Goal: Task Accomplishment & Management: Manage account settings

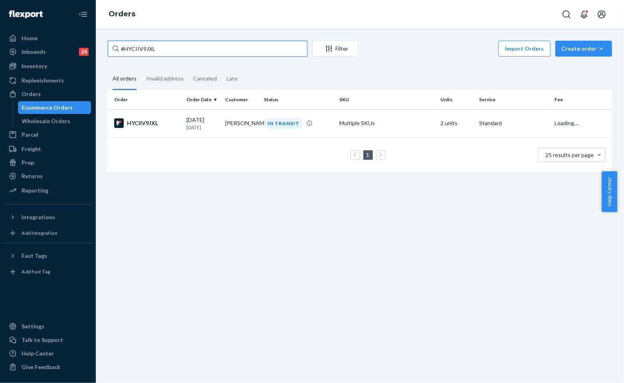
click at [174, 51] on input "#HYCIIV9JXL" at bounding box center [208, 49] width 200 height 16
type input "#254924725"
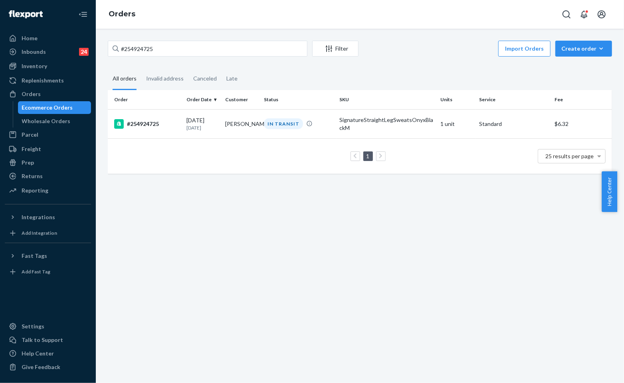
click at [245, 142] on td "1 25 results per page" at bounding box center [360, 156] width 504 height 36
click at [248, 126] on td "Zoie Grier" at bounding box center [241, 123] width 39 height 29
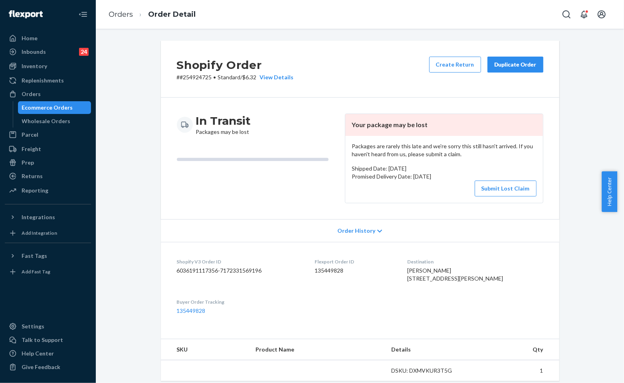
click at [431, 166] on p "Shipped Date: August 28, 2025" at bounding box center [444, 169] width 185 height 8
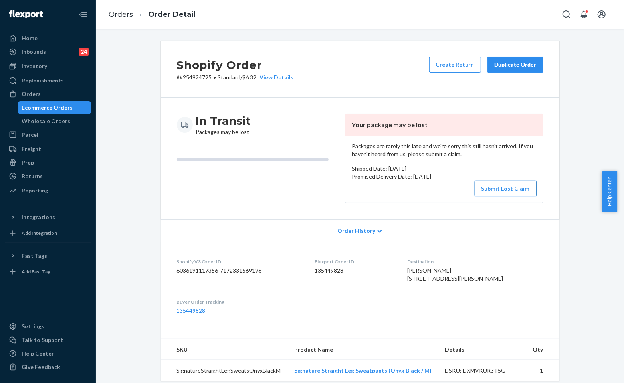
click at [499, 187] on button "Submit Lost Claim" at bounding box center [505, 189] width 62 height 16
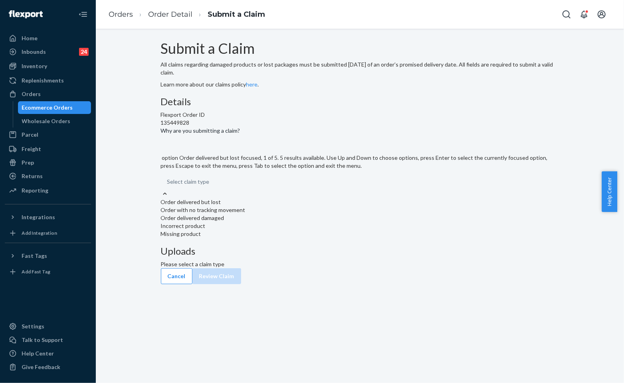
click at [169, 198] on div at bounding box center [165, 194] width 8 height 8
click at [168, 186] on input "Why are you submitting a claim? option Order delivered but lost focused, 1 of 5…" at bounding box center [167, 182] width 1 height 8
click at [293, 214] on div "Order with no tracking movement" at bounding box center [360, 210] width 398 height 8
click at [168, 186] on input "Why are you submitting a claim? option Order with no tracking movement focused,…" at bounding box center [167, 182] width 1 height 8
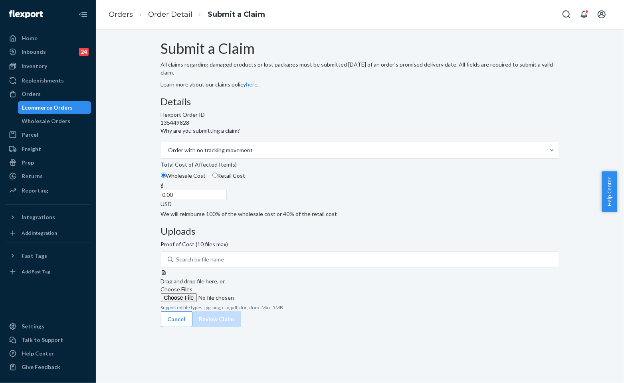
click at [245, 180] on label "Retail Cost" at bounding box center [228, 176] width 33 height 8
click at [217, 178] on input "Retail Cost" at bounding box center [214, 175] width 5 height 5
radio input "true"
click at [348, 233] on div "Details Flexport Order ID 135449828 Why are you submitting a claim? Order with …" at bounding box center [360, 204] width 398 height 215
click at [193, 286] on span "Choose Files" at bounding box center [177, 289] width 32 height 7
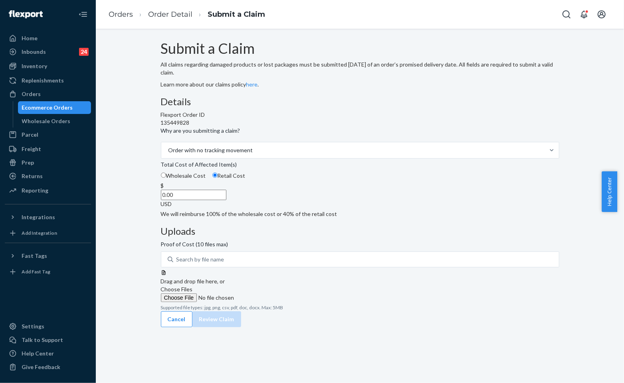
click at [269, 294] on input "Choose Files" at bounding box center [215, 298] width 109 height 9
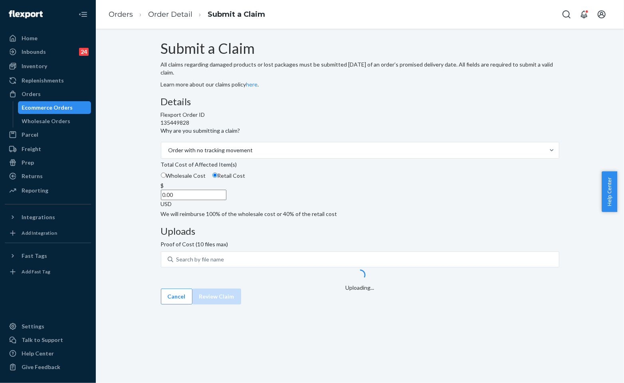
click at [226, 200] on input "0.00" at bounding box center [193, 195] width 65 height 10
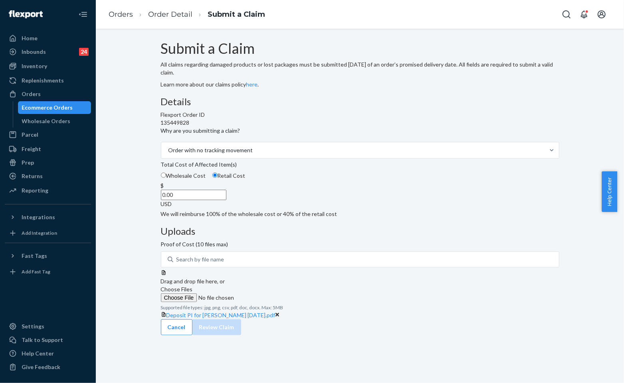
click at [274, 218] on p "We will reimburse 100% of the wholesale cost or 40% of the retail cost" at bounding box center [360, 214] width 398 height 8
click at [166, 178] on input "Wholesale Cost" at bounding box center [163, 175] width 5 height 5
radio input "true"
radio input "false"
click at [226, 200] on input "0.00" at bounding box center [193, 195] width 65 height 10
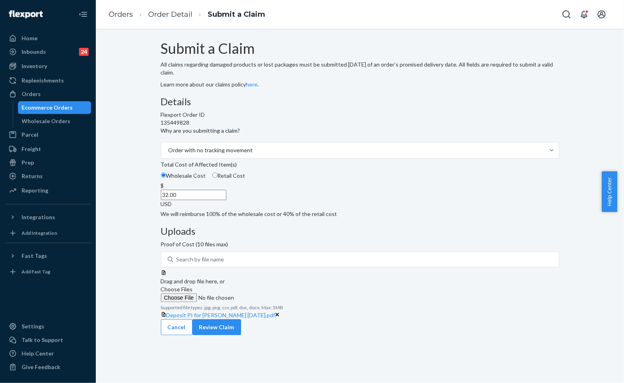
type input "32.00"
click at [245, 180] on label "Retail Cost" at bounding box center [228, 176] width 33 height 8
click at [217, 178] on input "Retail Cost" at bounding box center [214, 175] width 5 height 5
radio input "true"
radio input "false"
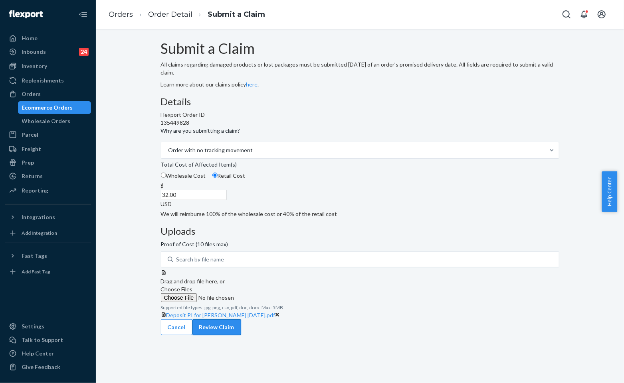
click at [241, 329] on button "Review Claim" at bounding box center [216, 328] width 49 height 16
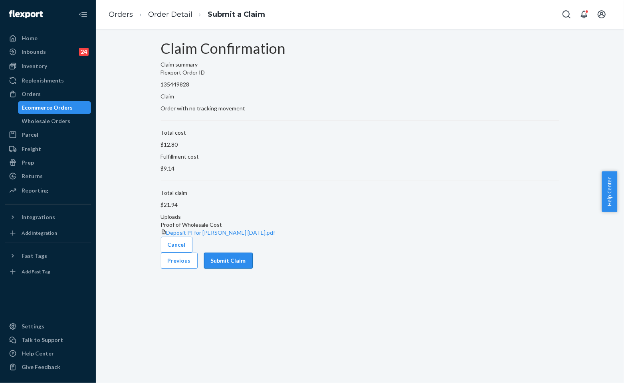
click at [253, 269] on button "Submit Claim" at bounding box center [228, 261] width 49 height 16
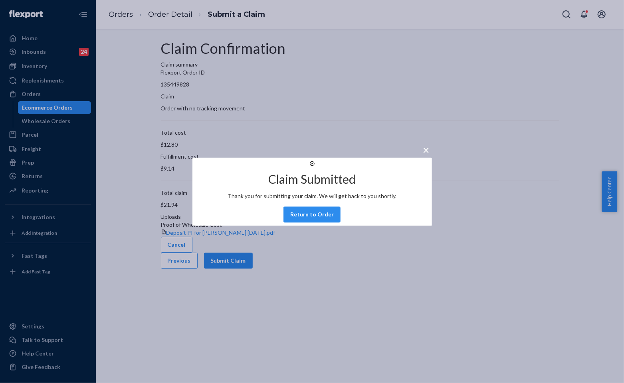
click at [305, 214] on div "Claim Submitted Thank you for submitting your claim. We will get back to you sh…" at bounding box center [311, 192] width 239 height 68
click at [306, 223] on button "Return to Order" at bounding box center [311, 215] width 57 height 16
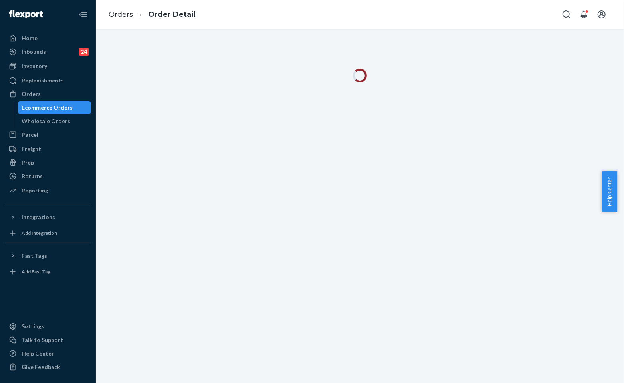
click at [415, 224] on div at bounding box center [360, 206] width 528 height 355
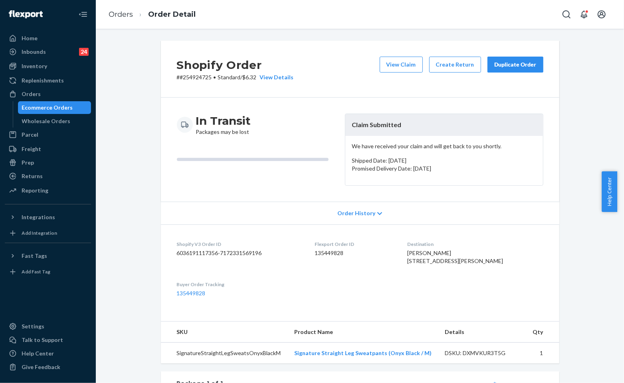
click at [496, 77] on div "View Claim Create Return Duplicate Order" at bounding box center [461, 69] width 170 height 25
click at [504, 71] on button "Duplicate Order" at bounding box center [515, 65] width 56 height 16
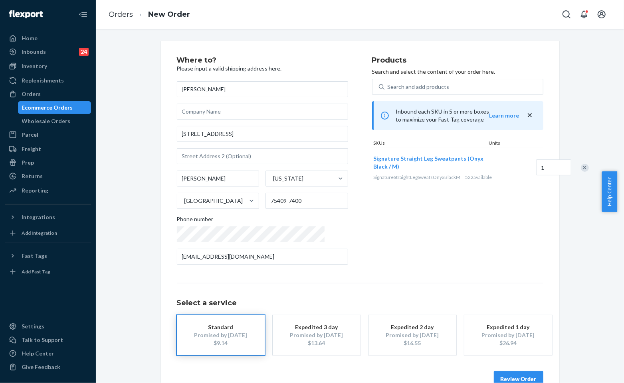
click at [413, 258] on div "Products Search and select the content of your order here. Search and add produ…" at bounding box center [457, 164] width 171 height 215
click at [343, 261] on div "Where to? Please input a valid shipping address here. Zoie Grier 9895 County Ro…" at bounding box center [274, 164] width 195 height 215
click at [513, 376] on button "Review Order" at bounding box center [518, 380] width 49 height 16
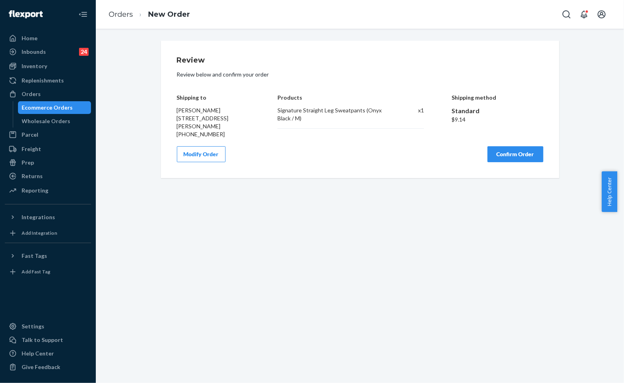
click at [522, 156] on button "Confirm Order" at bounding box center [515, 154] width 56 height 16
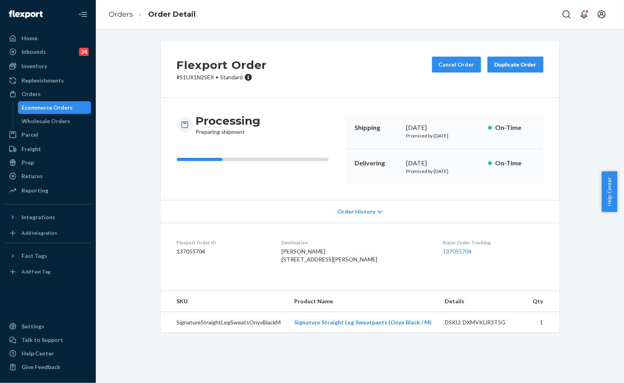
click at [209, 74] on p "# S1UX1N2SEX • Standard" at bounding box center [222, 77] width 90 height 8
drag, startPoint x: 211, startPoint y: 76, endPoint x: 168, endPoint y: 82, distance: 43.5
click at [168, 82] on div "Flexport Order # S1UX1N2SEX • Standard Cancel Order Duplicate Order" at bounding box center [360, 69] width 398 height 57
copy p "# S1UX1N2SEX"
drag, startPoint x: 265, startPoint y: 88, endPoint x: 296, endPoint y: 101, distance: 34.5
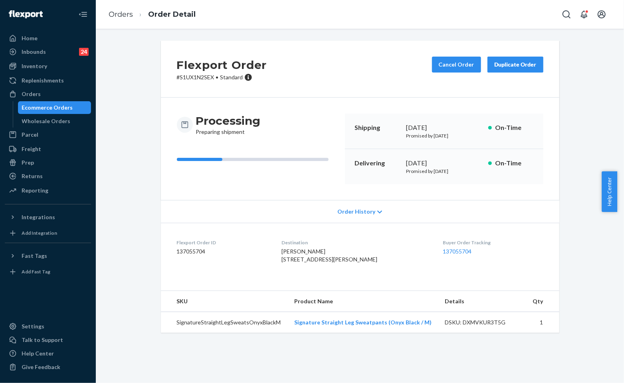
click at [266, 89] on div "Flexport Order # S1UX1N2SEX • Standard Cancel Order Duplicate Order" at bounding box center [360, 69] width 398 height 57
click at [146, 57] on div "Flexport Order # S1UX1N2SEX • Standard Cancel Order Duplicate Order Processing …" at bounding box center [360, 192] width 516 height 302
click at [22, 180] on div "Returns" at bounding box center [48, 176] width 85 height 11
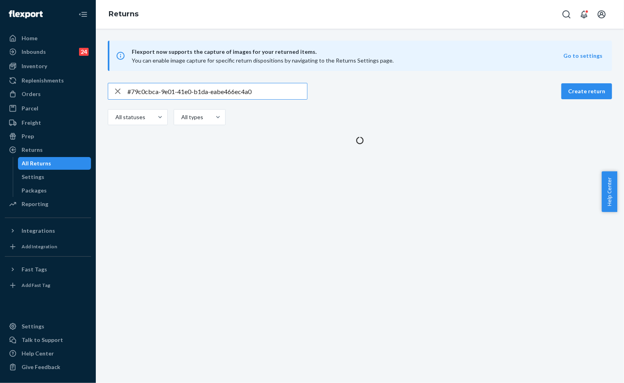
click at [174, 91] on input "#79c0cbca-9e01-41e0-b1da-eabe466ec4a0" at bounding box center [217, 91] width 180 height 16
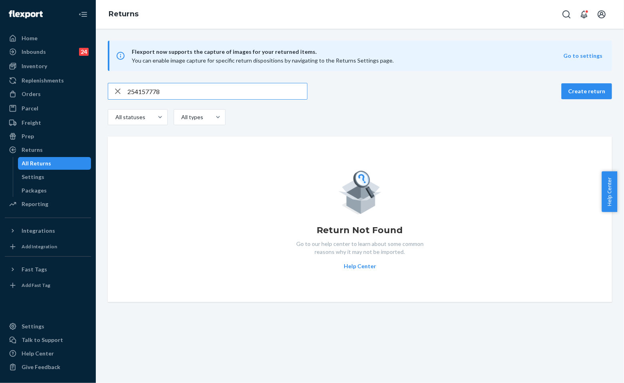
type input "254157778"
click at [126, 90] on div "button" at bounding box center [117, 91] width 19 height 16
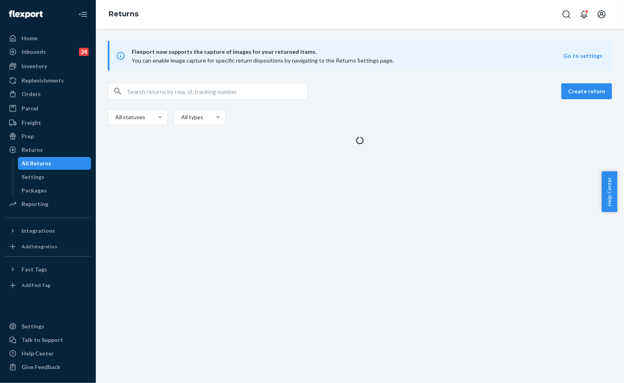
click at [132, 89] on input "text" at bounding box center [217, 91] width 180 height 16
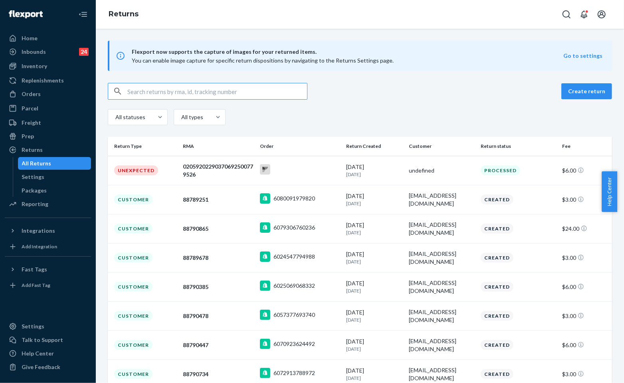
paste input "254157778"
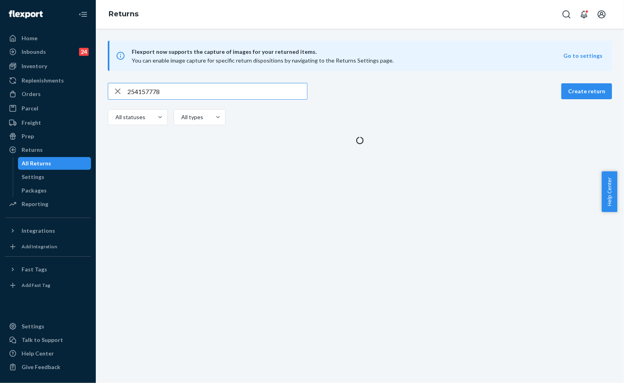
type input "254157778"
click at [126, 91] on div "button" at bounding box center [117, 91] width 19 height 16
click at [133, 90] on input "text" at bounding box center [217, 91] width 180 height 16
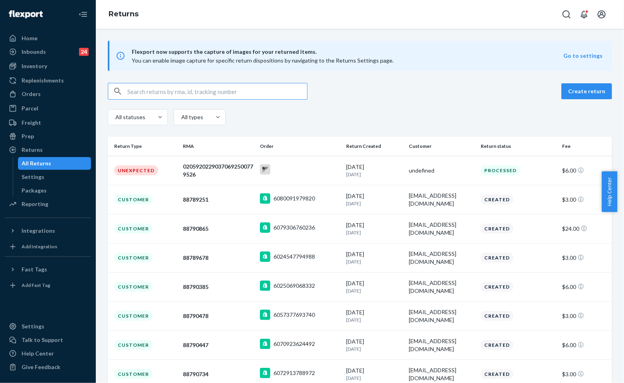
paste input "254157778"
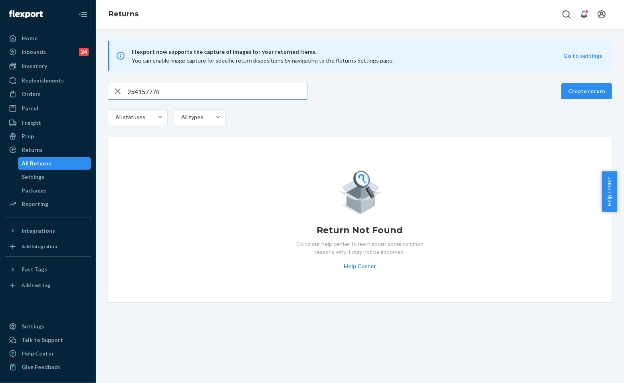
click at [128, 89] on input "254157778" at bounding box center [217, 91] width 180 height 16
type input "#254157778"
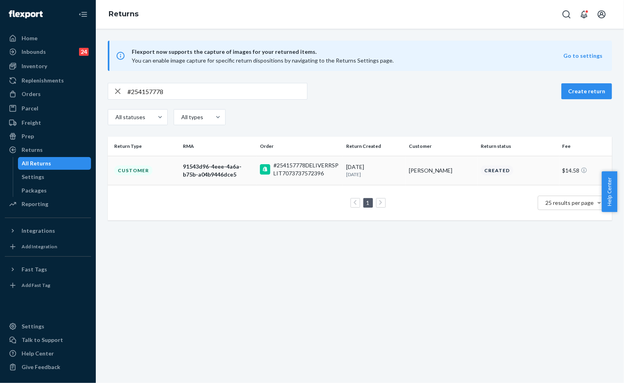
click at [305, 170] on div "#254157778DELIVERRSPLIT7073737572396" at bounding box center [306, 170] width 67 height 16
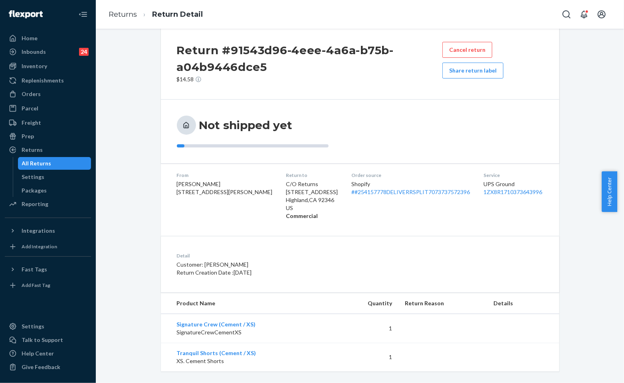
scroll to position [23, 0]
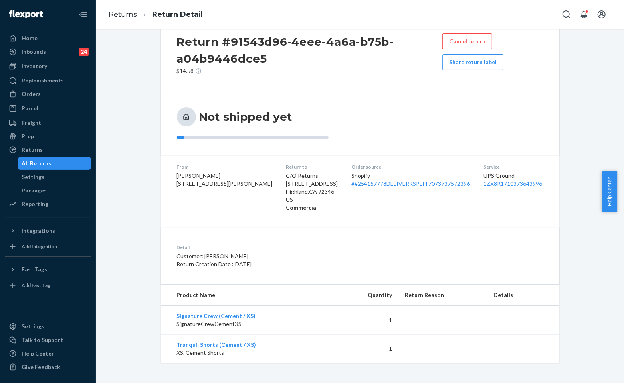
click at [369, 229] on div "Detail Customer: Neha Shah Return Creation Date : 9/9/2025" at bounding box center [360, 256] width 398 height 57
click at [421, 126] on div "Not shipped yet" at bounding box center [360, 123] width 366 height 32
click at [461, 125] on div "Not shipped yet" at bounding box center [360, 123] width 366 height 32
click at [115, 16] on link "Returns" at bounding box center [123, 14] width 28 height 9
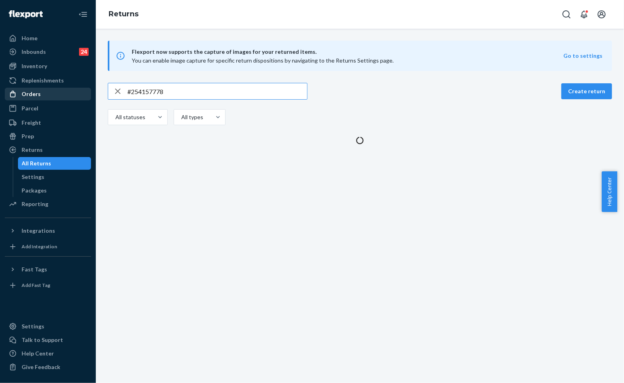
click at [44, 93] on div "Orders" at bounding box center [48, 94] width 85 height 11
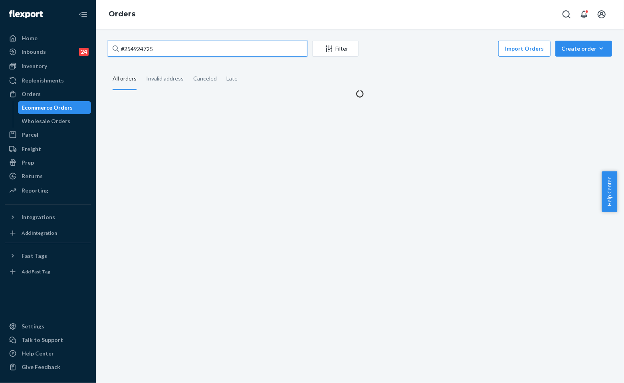
click at [186, 47] on input "#254924725" at bounding box center [208, 49] width 200 height 16
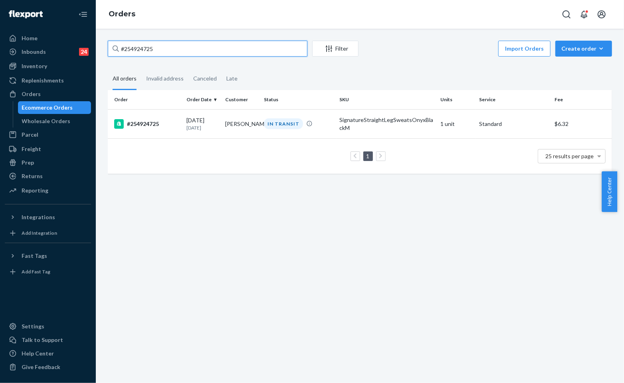
paste input "5086472"
type input "#255086472"
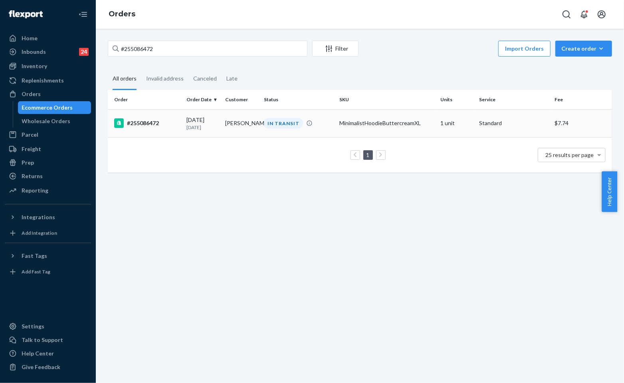
click at [382, 130] on td "MinimalistHoodieButtercreamXL" at bounding box center [386, 123] width 101 height 28
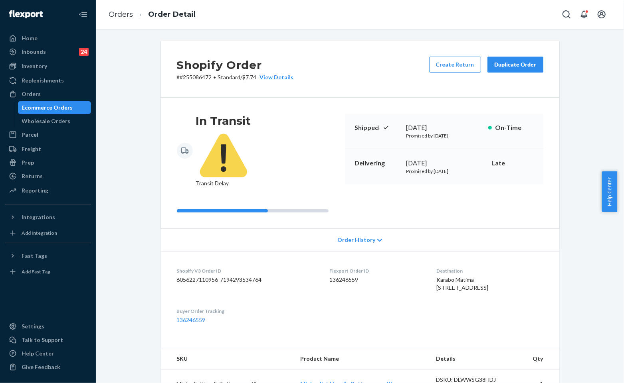
click at [260, 229] on div "Order History" at bounding box center [360, 240] width 398 height 23
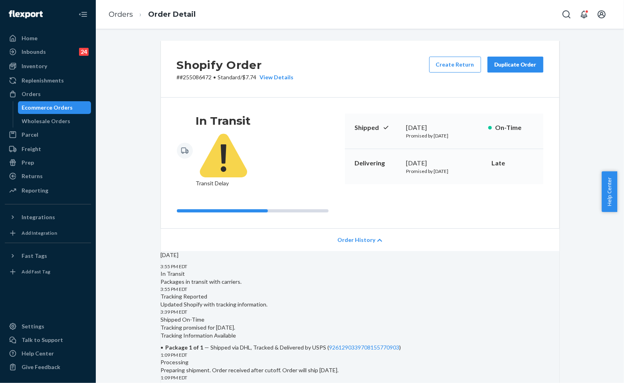
click at [318, 184] on div "In Transit Transit Delay Shipped September 6, 2025 Promised by September 8, 202…" at bounding box center [360, 163] width 398 height 131
click at [362, 236] on span "Order History" at bounding box center [356, 240] width 38 height 8
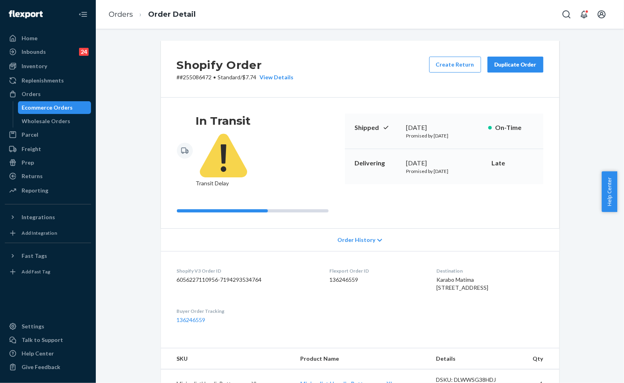
click at [138, 22] on ol "Orders Order Detail" at bounding box center [152, 15] width 100 height 24
click at [127, 16] on link "Orders" at bounding box center [121, 14] width 24 height 9
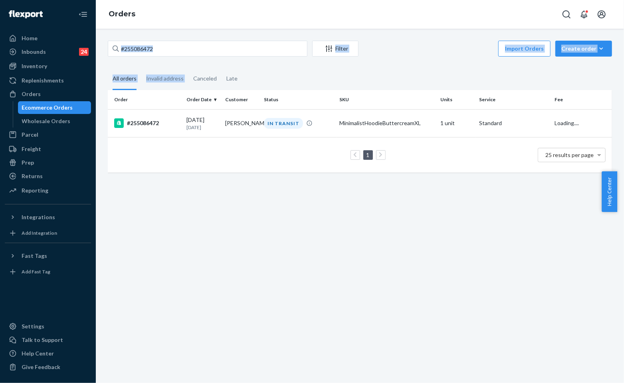
click at [192, 57] on div "#255086472 Filter Import Orders Create order Ecommerce order Removal order All …" at bounding box center [360, 111] width 516 height 140
click at [201, 50] on input "#255086472" at bounding box center [208, 49] width 200 height 16
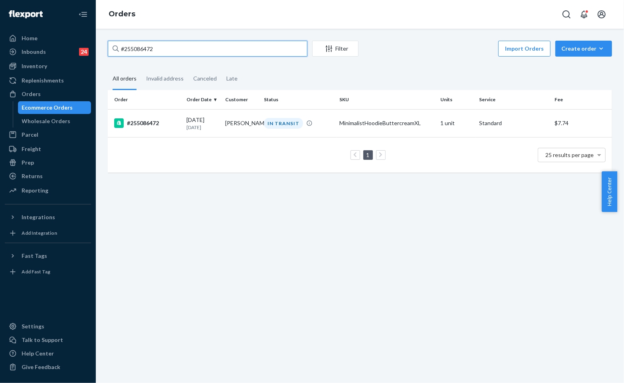
paste input "138425"
type input "#255138425"
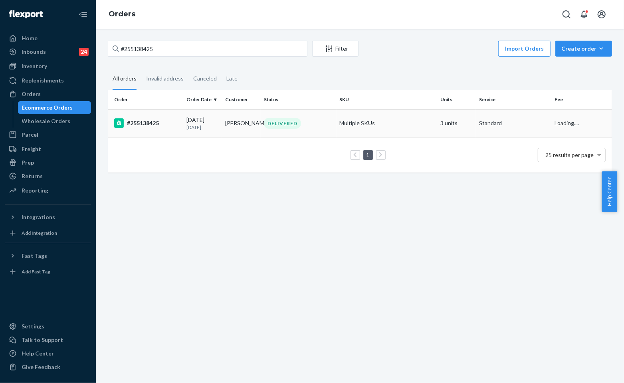
click at [295, 129] on td "DELIVERED" at bounding box center [298, 123] width 75 height 28
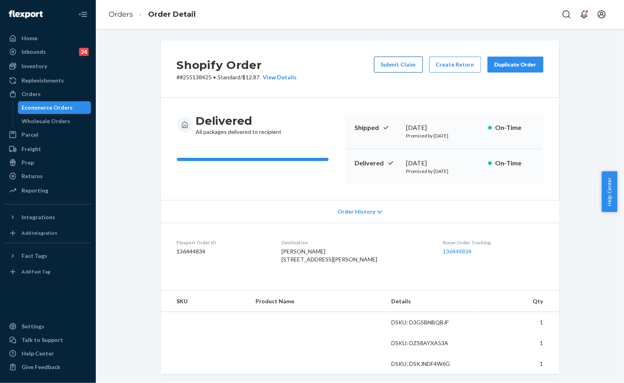
click at [405, 58] on button "Submit Claim" at bounding box center [398, 65] width 49 height 16
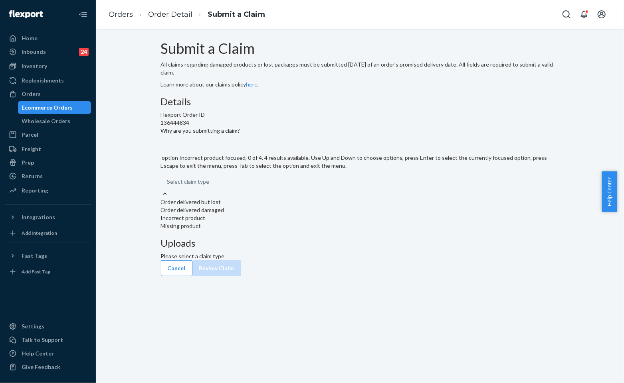
click at [261, 222] on div "Incorrect product" at bounding box center [360, 218] width 398 height 8
click at [168, 186] on input "Why are you submitting a claim? option Incorrect product focused, 0 of 4. 4 res…" at bounding box center [167, 182] width 1 height 8
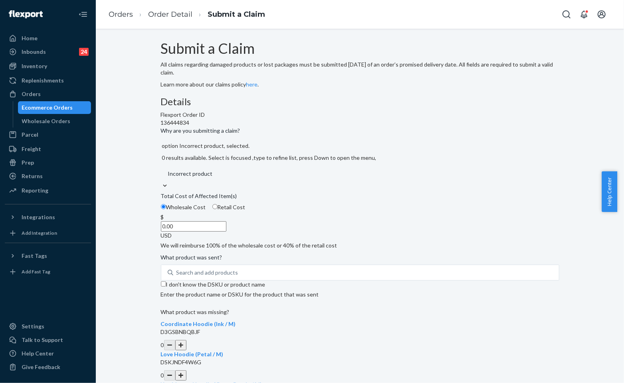
click at [243, 213] on div "Wholesale Cost Retail Cost" at bounding box center [360, 209] width 405 height 10
click at [166, 210] on input "Wholesale Cost" at bounding box center [163, 206] width 5 height 5
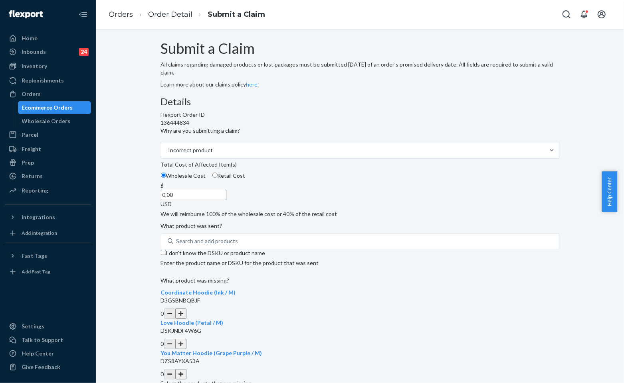
click at [217, 178] on input "Retail Cost" at bounding box center [214, 175] width 5 height 5
radio input "true"
click at [325, 182] on div "Wholesale Cost Retail Cost" at bounding box center [360, 177] width 405 height 10
click at [166, 178] on input "Wholesale Cost" at bounding box center [163, 175] width 5 height 5
radio input "true"
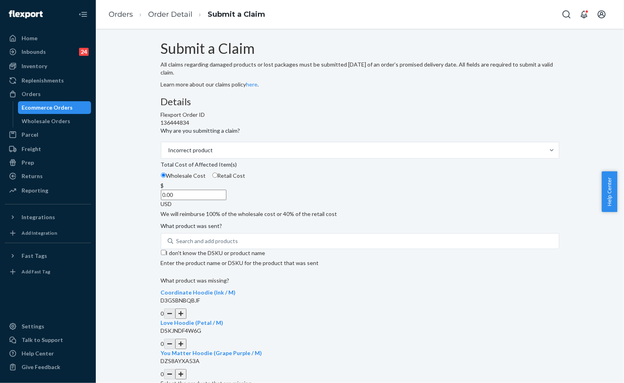
click at [248, 182] on div "Wholesale Cost Retail Cost" at bounding box center [360, 177] width 405 height 10
click at [166, 178] on input "Wholesale Cost" at bounding box center [163, 175] width 5 height 5
click at [217, 178] on input "Retail Cost" at bounding box center [214, 175] width 5 height 5
radio input "true"
radio input "false"
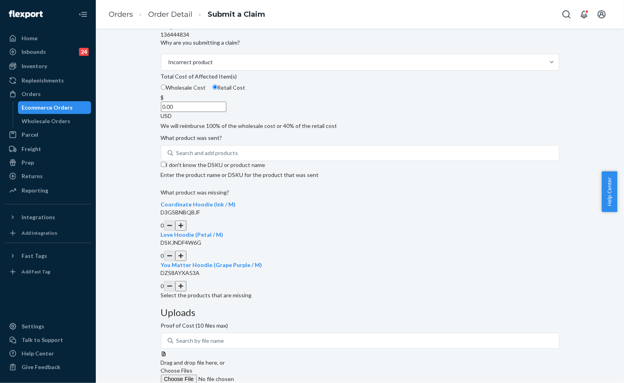
scroll to position [89, 0]
click at [166, 167] on input "I don't know the DSKU or product name" at bounding box center [163, 164] width 5 height 5
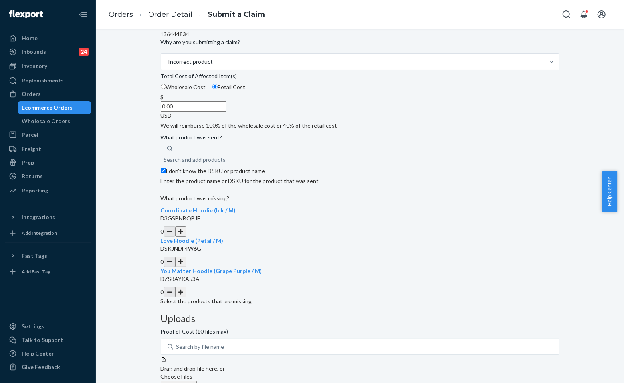
click at [322, 245] on div "Details Flexport Order ID 136444834 Why are you submitting a claim? Incorrect p…" at bounding box center [360, 157] width 398 height 298
drag, startPoint x: 225, startPoint y: 329, endPoint x: 190, endPoint y: 321, distance: 36.3
click at [190, 283] on div "You Matter Hoodie (Grape Purple / M) DZS8AYXA53A" at bounding box center [360, 275] width 398 height 16
copy span "You Matter Hoodie (Grape Purple / M)"
drag, startPoint x: 204, startPoint y: 223, endPoint x: 196, endPoint y: 226, distance: 8.6
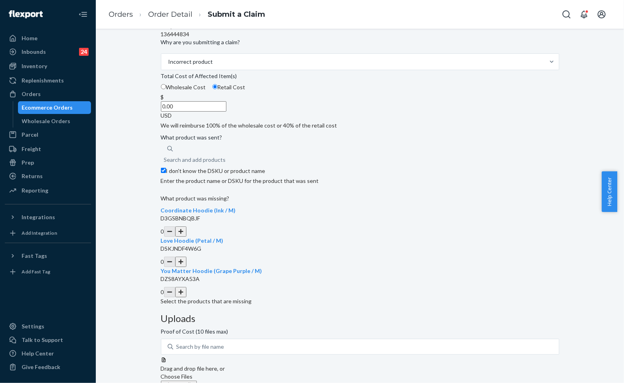
click at [202, 167] on div "Search and add products" at bounding box center [360, 156] width 398 height 22
click at [166, 173] on input "I don't know the DSKU or product name" at bounding box center [163, 170] width 5 height 5
checkbox input "false"
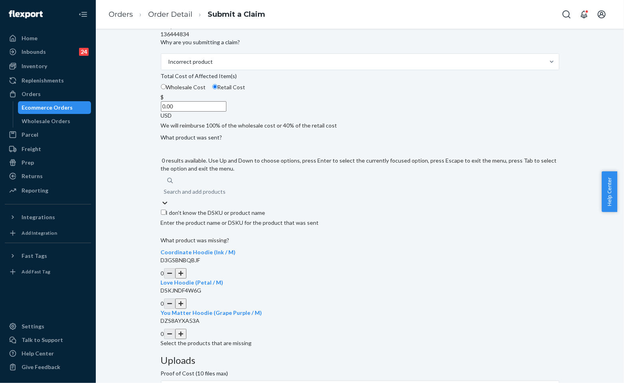
click at [226, 196] on div "Search and add products" at bounding box center [195, 192] width 62 height 8
click at [165, 196] on input "0 results available. Use Up and Down to choose options, press Enter to select t…" at bounding box center [164, 192] width 1 height 8
paste input "You Matter Hoodie (Grape Purple / M)"
type input "You Matter Hoodie (Grape Purple / M)"
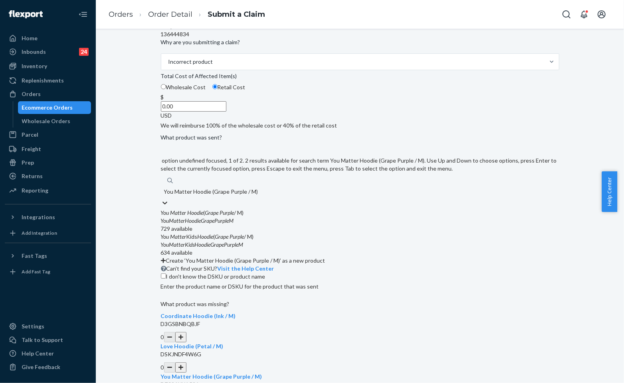
click at [269, 217] on div "You Matter Hoodie ( Grape Purple / M)" at bounding box center [360, 213] width 398 height 8
click at [257, 196] on input "You Matter Hoodie (Grape Purple / M)" at bounding box center [210, 192] width 93 height 8
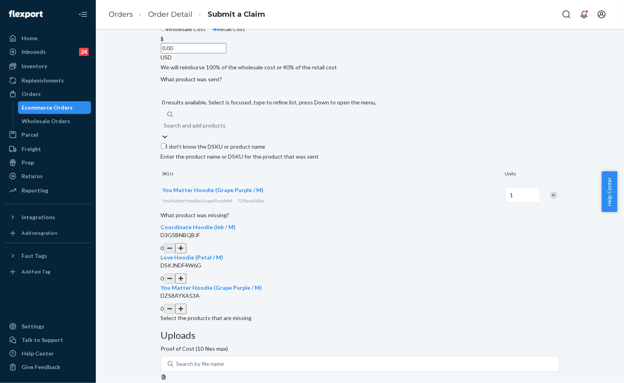
scroll to position [148, 0]
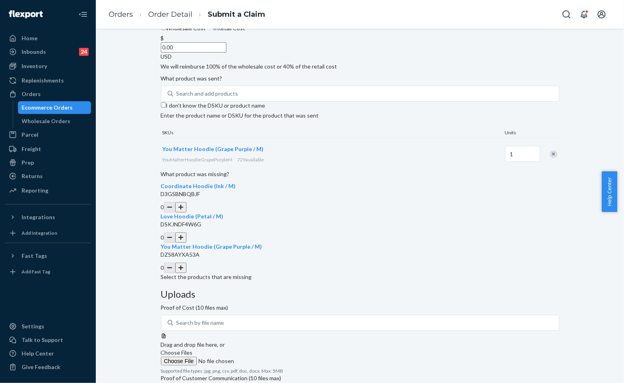
click at [186, 213] on button "button" at bounding box center [180, 207] width 11 height 10
click at [384, 289] on div "Uploads Proof of Cost (10 files max) Search by file name Drag and drop file her…" at bounding box center [360, 358] width 398 height 138
click at [269, 357] on input "Choose Files" at bounding box center [215, 361] width 109 height 9
click at [512, 375] on div "Deposit PI for Hudson 2024-11-25.pdf" at bounding box center [360, 379] width 398 height 8
click at [279, 377] on icon at bounding box center [277, 379] width 4 height 4
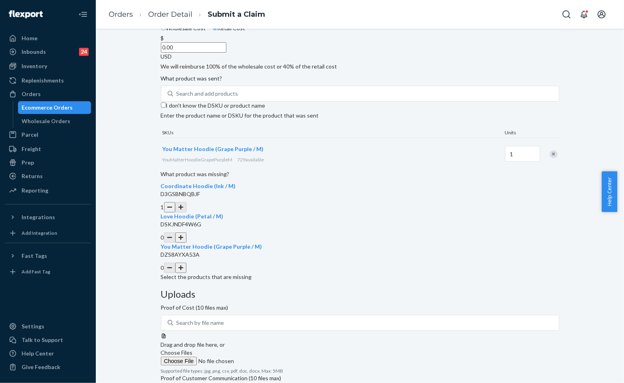
click at [446, 333] on div at bounding box center [360, 333] width 398 height 0
click at [224, 98] on div "Search and add products" at bounding box center [207, 94] width 62 height 8
click at [177, 98] on input "Search and add products" at bounding box center [176, 94] width 1 height 8
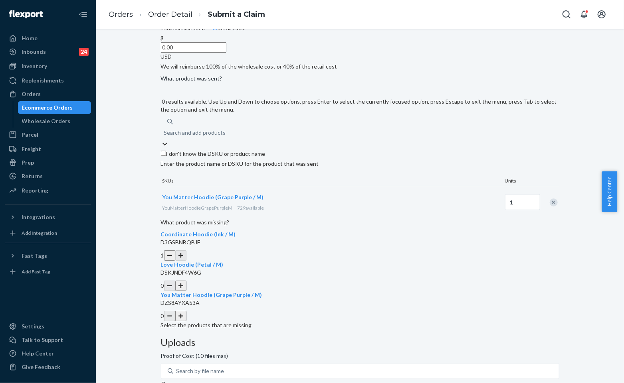
click at [226, 53] on input "0.00" at bounding box center [193, 47] width 65 height 10
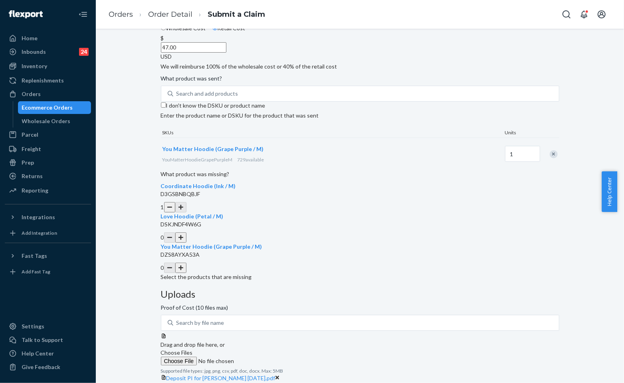
type input "47.00"
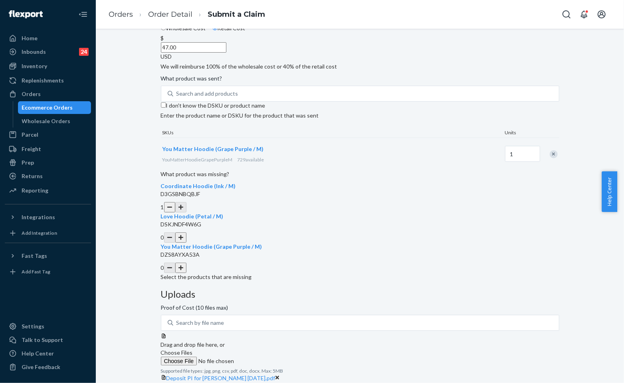
click at [518, 298] on div "Uploads Proof of Cost (10 files max) Search by file name Drag and drop file her…" at bounding box center [360, 351] width 398 height 124
click at [500, 340] on div "Uploads Proof of Cost (10 files max) Search by file name Drag and drop file her…" at bounding box center [360, 366] width 398 height 154
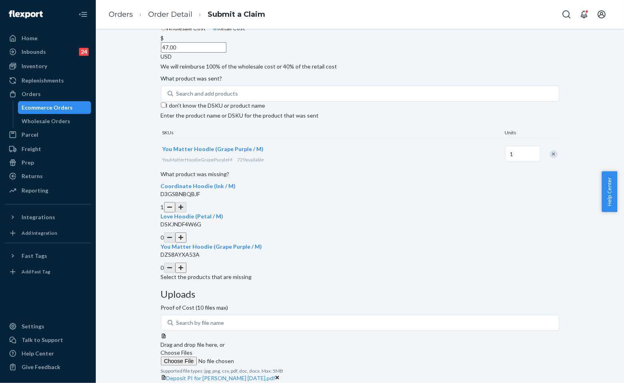
scroll to position [0, 0]
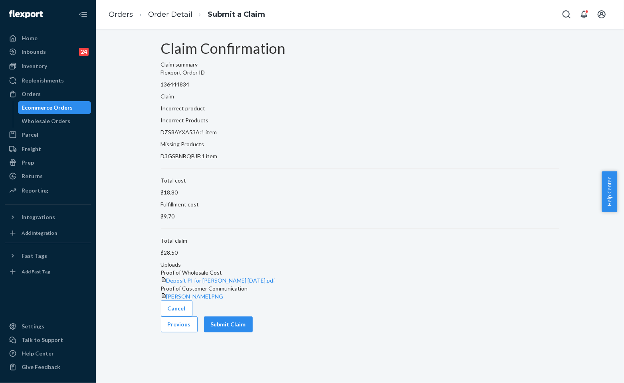
click at [520, 333] on div "Cancel Previous Submit Claim" at bounding box center [360, 317] width 398 height 32
click at [253, 333] on button "Submit Claim" at bounding box center [228, 325] width 49 height 16
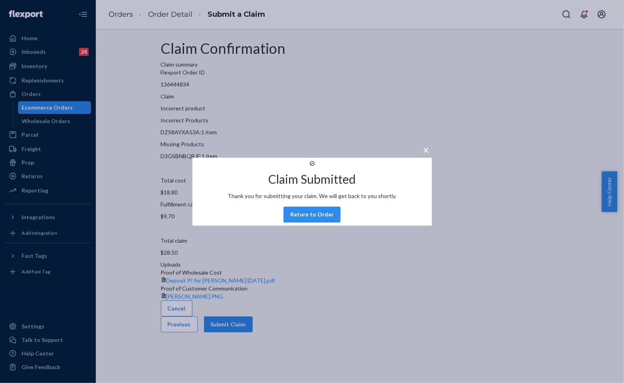
click at [310, 223] on button "Return to Order" at bounding box center [311, 215] width 57 height 16
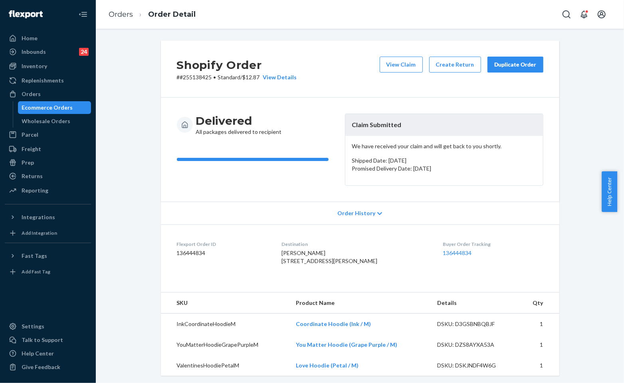
click at [356, 84] on div "Shopify Order # #255138425 • Standard / $12.87 View Details View Claim Create R…" at bounding box center [360, 69] width 398 height 57
click at [445, 60] on button "Create Return" at bounding box center [455, 65] width 52 height 16
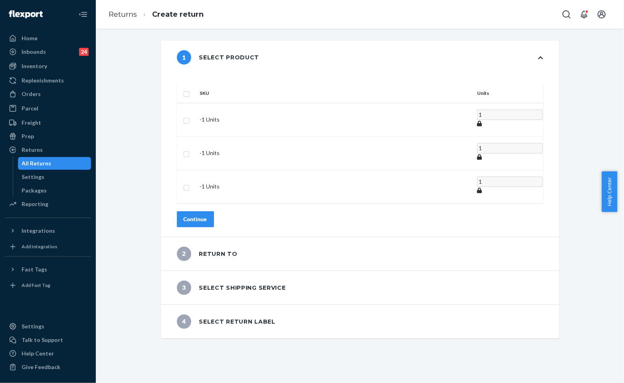
click at [225, 90] on th "SKU" at bounding box center [335, 93] width 277 height 19
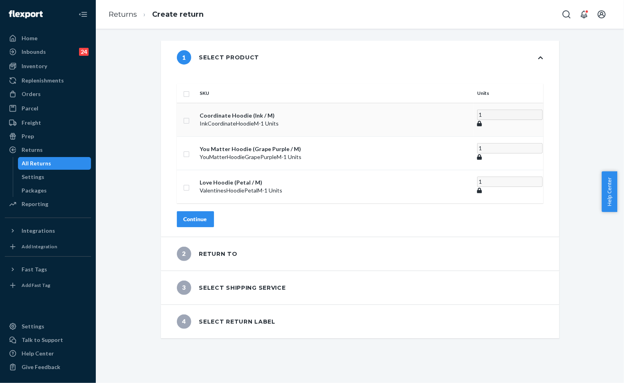
click at [190, 116] on input "checkbox" at bounding box center [186, 120] width 6 height 8
checkbox input "true"
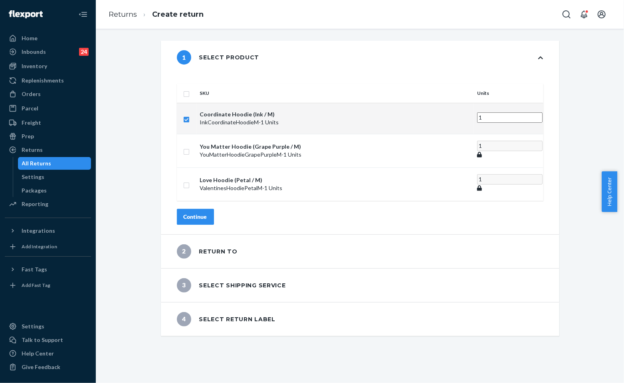
click at [207, 213] on div "Continue" at bounding box center [196, 217] width 24 height 8
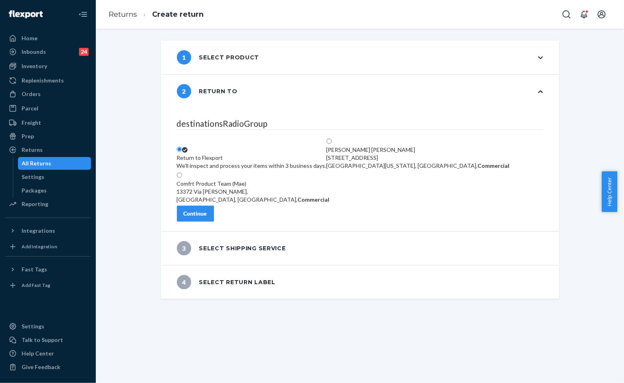
click at [224, 226] on div "destinationsRadioGroup Return to Flexport We'll inspect and process your items …" at bounding box center [360, 169] width 398 height 123
click at [214, 219] on button "Continue" at bounding box center [195, 214] width 37 height 16
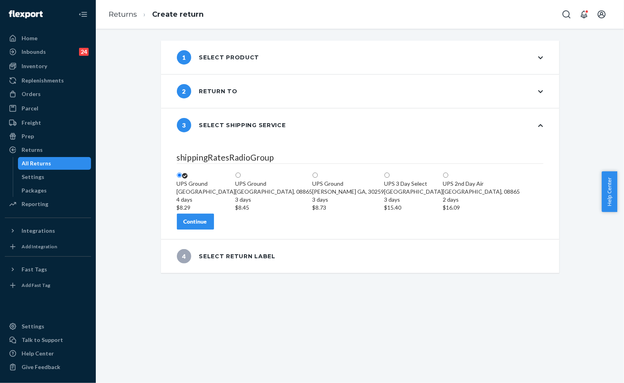
click at [207, 226] on div "Continue" at bounding box center [196, 222] width 24 height 8
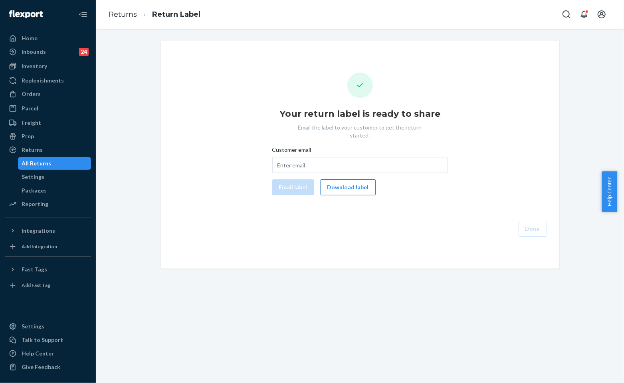
click at [342, 182] on button "Download label" at bounding box center [347, 188] width 55 height 16
click at [336, 159] on input "Customer email" at bounding box center [360, 165] width 176 height 16
paste input "mishamoo14@gmail.com"
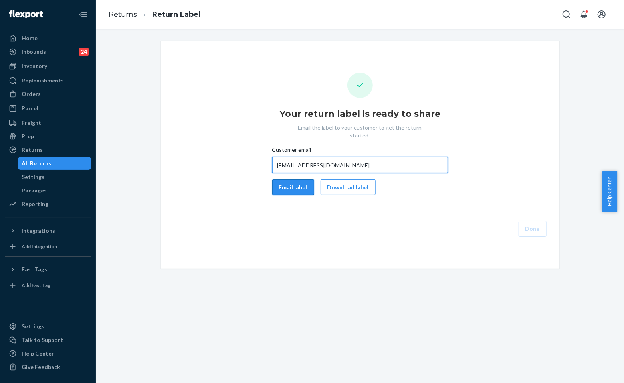
type input "mishamoo14@gmail.com"
click at [283, 182] on button "Email label" at bounding box center [293, 188] width 42 height 16
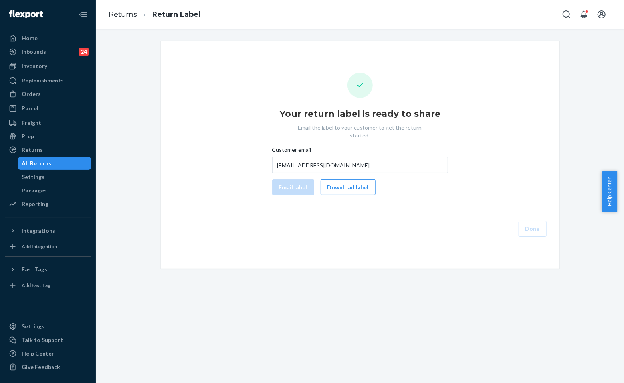
click at [402, 188] on div "Your return label is ready to share Email the label to your customer to get the…" at bounding box center [359, 155] width 385 height 164
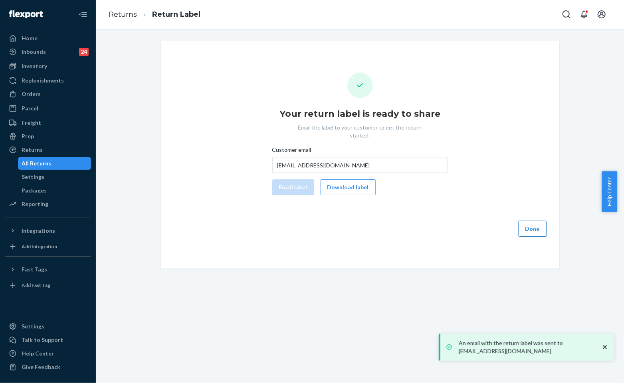
click at [536, 224] on button "Done" at bounding box center [532, 229] width 28 height 16
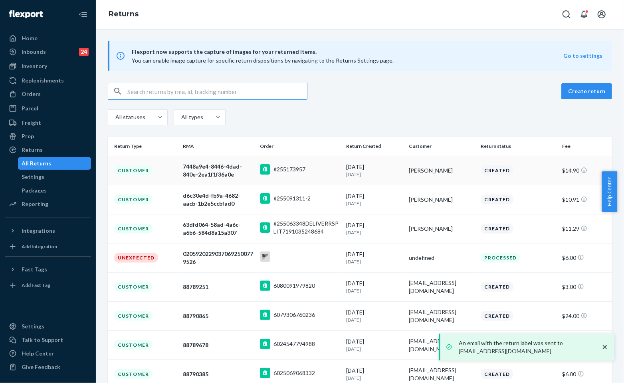
click at [376, 175] on p "[DATE]" at bounding box center [374, 174] width 56 height 7
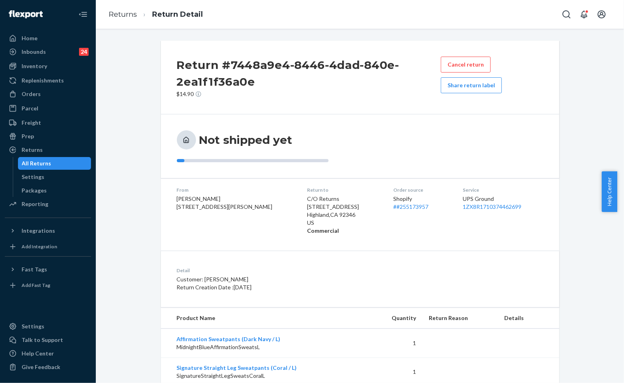
click at [355, 136] on div "Not shipped yet" at bounding box center [271, 139] width 188 height 19
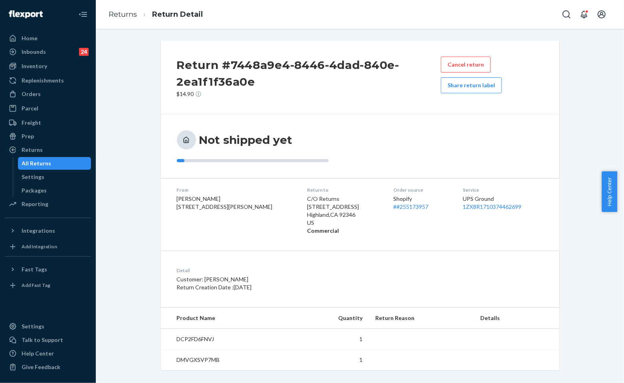
click at [127, 24] on ol "Returns Return Detail" at bounding box center [155, 15] width 107 height 24
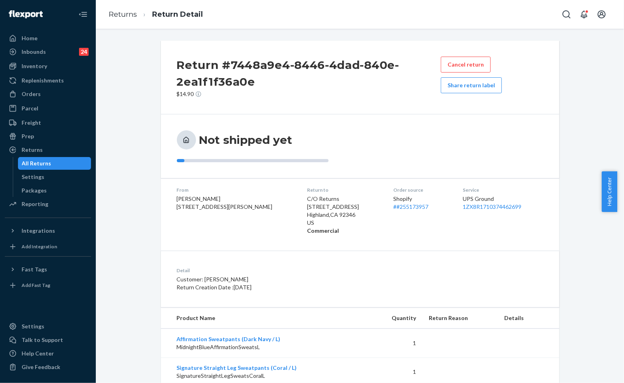
click at [125, 14] on link "Returns" at bounding box center [123, 14] width 28 height 9
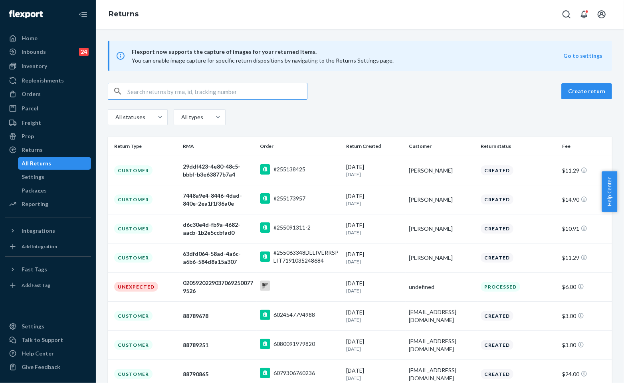
click at [393, 178] on p "[DATE]" at bounding box center [374, 174] width 56 height 7
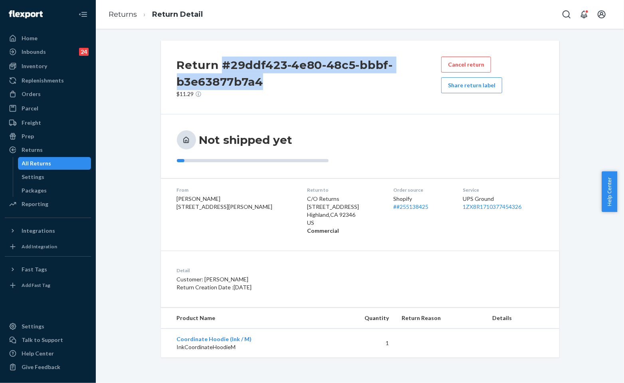
drag, startPoint x: 288, startPoint y: 82, endPoint x: 221, endPoint y: 60, distance: 70.4
click at [221, 60] on h2 "Return #29ddf423-4e80-48c5-bbbf-b3e63877b7a4" at bounding box center [309, 74] width 265 height 34
copy h2 "#29ddf423-4e80-48c5-bbbf-b3e63877b7a4"
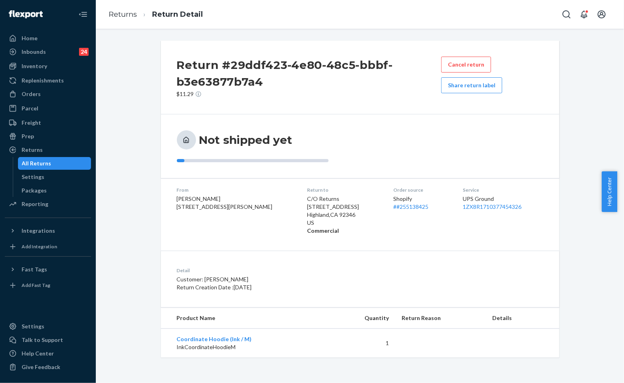
click at [105, 9] on ol "Returns Return Detail" at bounding box center [155, 15] width 107 height 24
click at [32, 93] on div "Orders" at bounding box center [31, 94] width 19 height 8
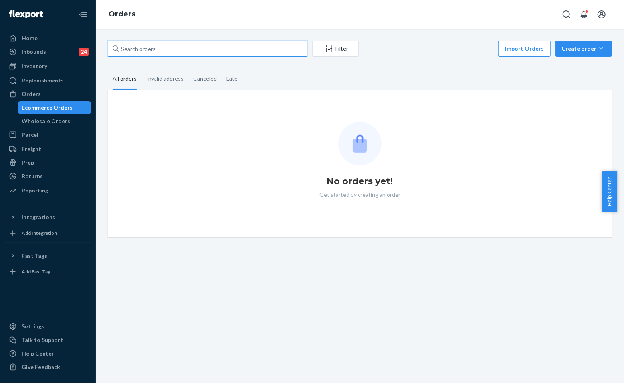
click at [185, 44] on input "text" at bounding box center [208, 49] width 200 height 16
paste input "#255206417"
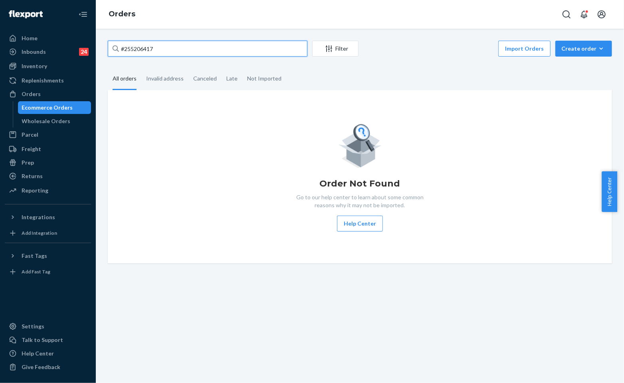
type input "#255206417"
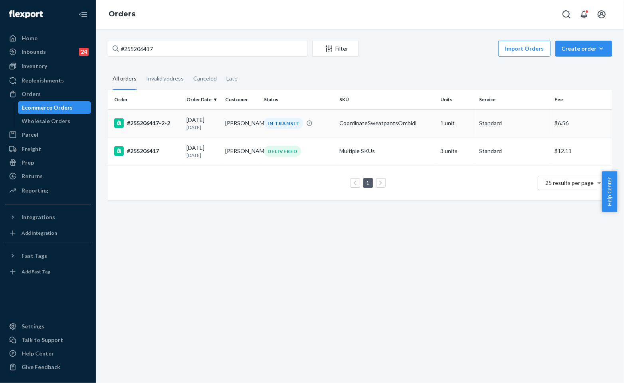
click at [239, 125] on td "[PERSON_NAME]" at bounding box center [241, 123] width 39 height 28
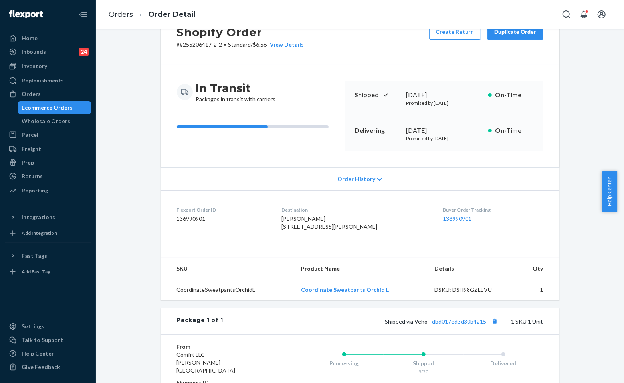
scroll to position [89, 0]
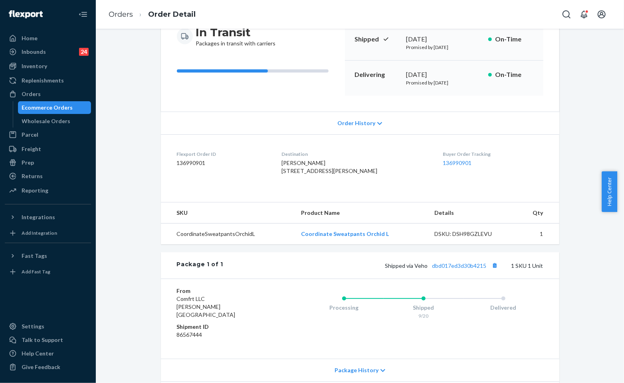
click at [465, 271] on div "Shipped via Veho dbd017ed3d30b4215 1 SKU 1 Unit" at bounding box center [383, 266] width 320 height 10
click at [460, 269] on link "dbd017ed3d30b4215" at bounding box center [459, 266] width 54 height 7
click at [285, 117] on div "Order History" at bounding box center [360, 123] width 398 height 23
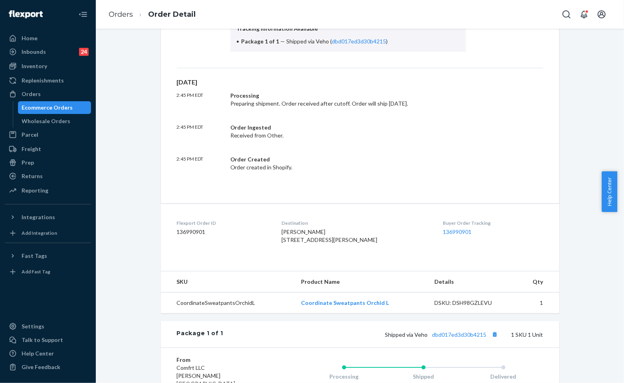
scroll to position [177, 0]
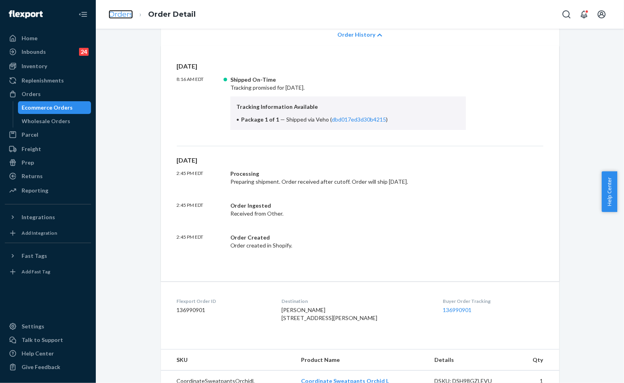
click at [125, 14] on link "Orders" at bounding box center [121, 14] width 24 height 9
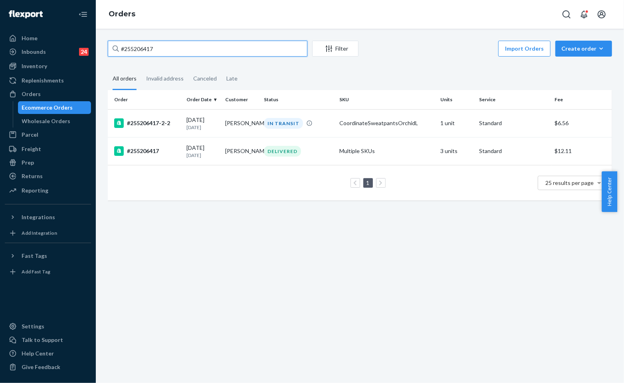
click at [170, 52] on input "#255206417" at bounding box center [208, 49] width 200 height 16
paste input "#255093049"
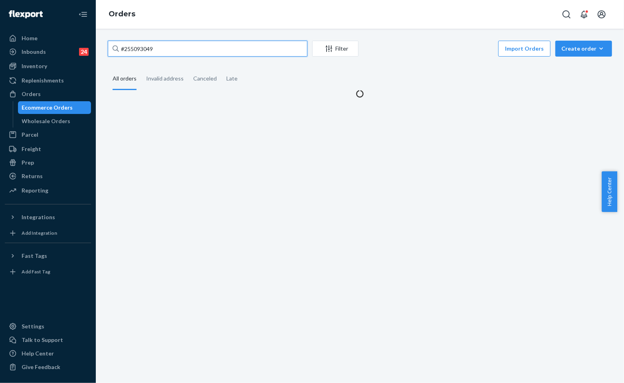
type input "#255093049"
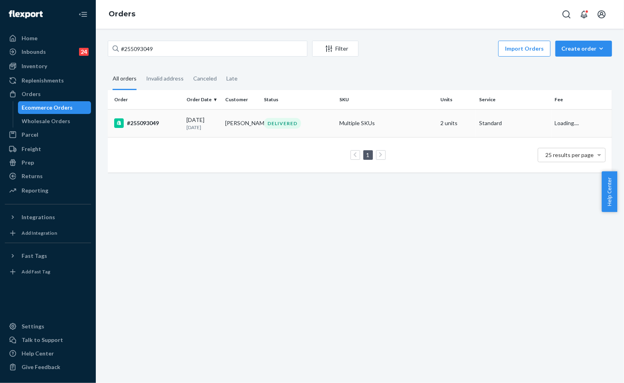
click at [238, 132] on td "[PERSON_NAME]" at bounding box center [241, 123] width 39 height 28
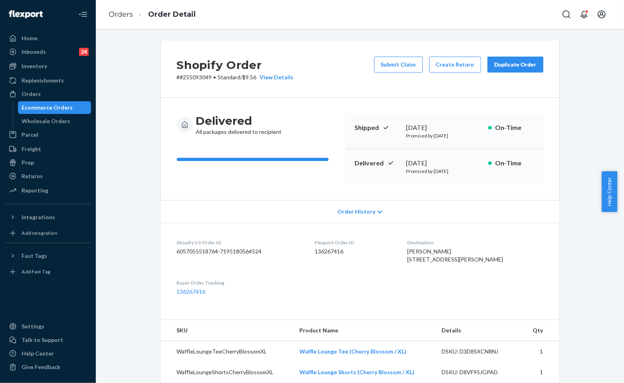
click at [315, 109] on div "Delivered All packages delivered to recipient Shipped [DATE] Promised by [DATE]…" at bounding box center [360, 149] width 398 height 103
click at [115, 16] on link "Orders" at bounding box center [121, 14] width 24 height 9
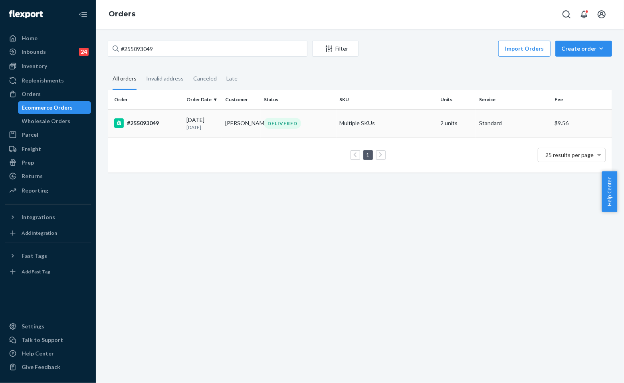
click at [222, 118] on td "[PERSON_NAME]" at bounding box center [241, 123] width 39 height 28
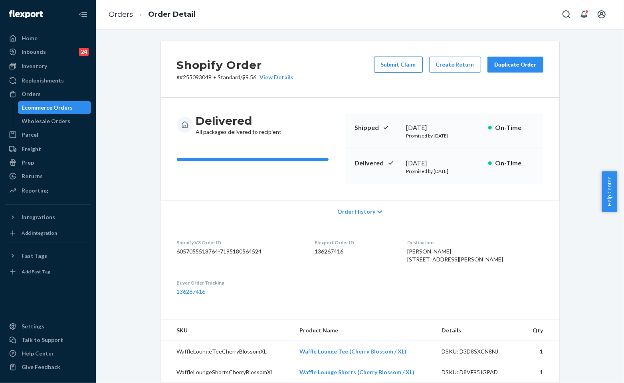
click at [399, 70] on button "Submit Claim" at bounding box center [398, 65] width 49 height 16
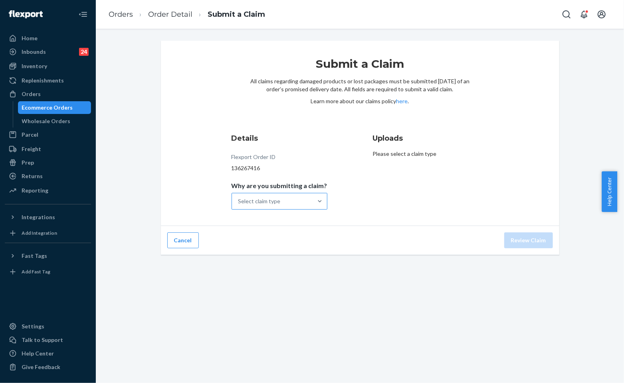
click at [306, 194] on div "Select claim type" at bounding box center [272, 202] width 81 height 16
click at [239, 198] on input "Why are you submitting a claim? Select claim type" at bounding box center [238, 202] width 1 height 8
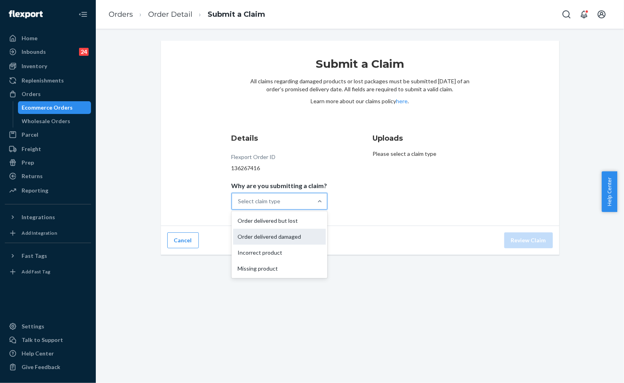
click at [257, 238] on div "Order delivered damaged" at bounding box center [279, 237] width 93 height 16
click at [239, 206] on input "Why are you submitting a claim? option Order delivered damaged focused, 0 of 4.…" at bounding box center [238, 202] width 1 height 8
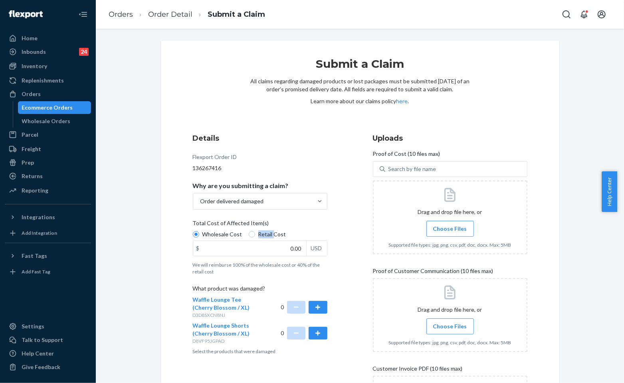
click at [258, 238] on span "Retail Cost" at bounding box center [272, 235] width 28 height 8
click at [255, 238] on input "Retail Cost" at bounding box center [252, 234] width 6 height 6
radio input "true"
radio input "false"
click at [250, 232] on label "Retail Cost" at bounding box center [268, 235] width 38 height 8
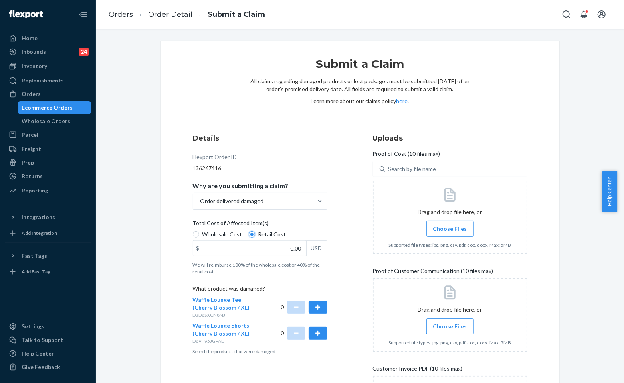
click at [250, 232] on input "Retail Cost" at bounding box center [252, 234] width 6 height 6
click at [322, 204] on div at bounding box center [319, 202] width 14 height 8
click at [200, 204] on input "Why are you submitting a claim? Order delivered damaged" at bounding box center [200, 202] width 1 height 8
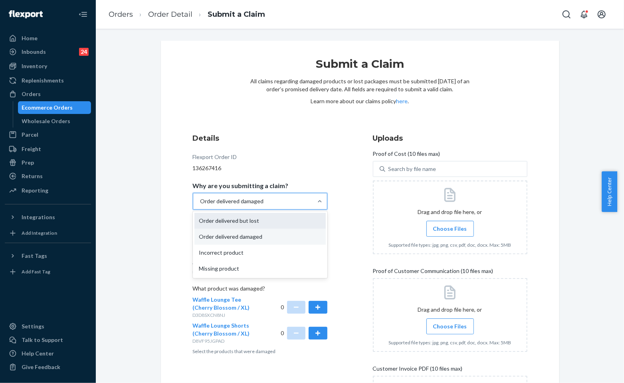
click at [278, 223] on div "Order delivered but lost" at bounding box center [259, 221] width 131 height 16
click at [200, 206] on input "Why are you submitting a claim? option Order delivered damaged, selected. optio…" at bounding box center [200, 202] width 1 height 8
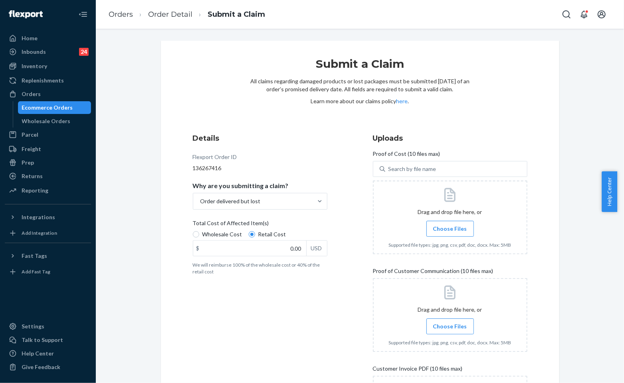
click at [340, 216] on div "Details Flexport Order ID 136267416 Why are you submitting a claim? Order deliv…" at bounding box center [270, 299] width 154 height 343
click at [350, 234] on div "Details Flexport Order ID 136267416 Why are you submitting a claim? Order deliv…" at bounding box center [360, 299] width 334 height 333
click at [316, 144] on div "Details Flexport Order ID 136267416 Why are you submitting a claim? Order deliv…" at bounding box center [270, 299] width 154 height 343
click at [320, 165] on div "136267416" at bounding box center [260, 168] width 134 height 8
click at [466, 229] on label "Choose Files" at bounding box center [449, 229] width 47 height 16
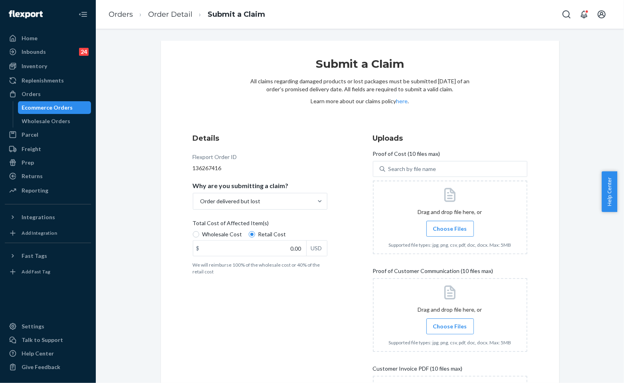
click at [450, 229] on input "Choose Files" at bounding box center [450, 229] width 0 height 9
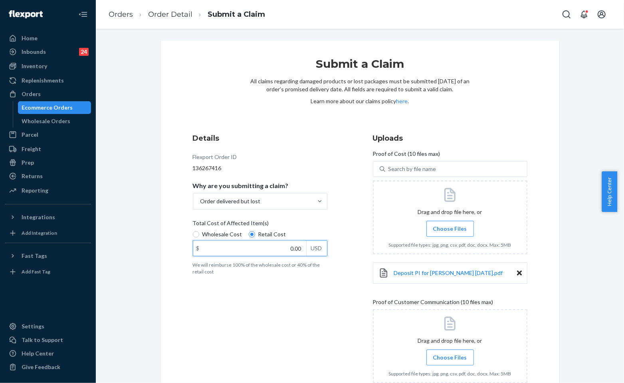
click at [300, 252] on input "0.00" at bounding box center [249, 248] width 113 height 15
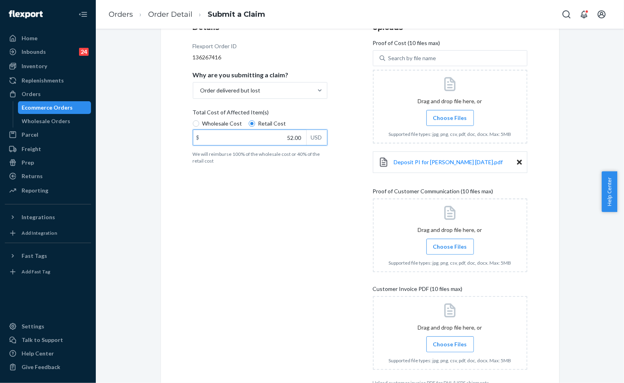
scroll to position [133, 0]
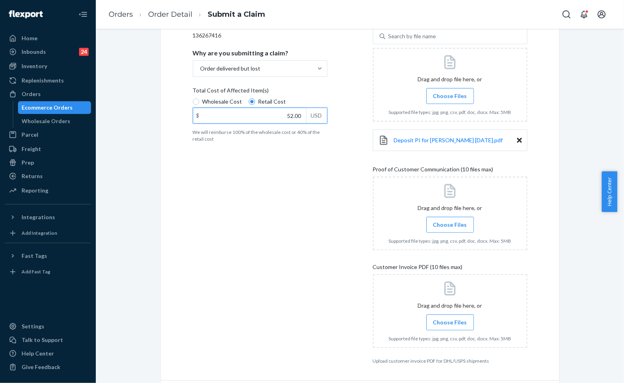
type input "52.00"
click at [439, 321] on span "Choose Files" at bounding box center [450, 323] width 34 height 8
click at [450, 321] on input "Choose Files" at bounding box center [450, 322] width 0 height 9
click at [456, 224] on span "Choose Files" at bounding box center [450, 225] width 34 height 8
click at [450, 224] on input "Choose Files" at bounding box center [450, 225] width 0 height 9
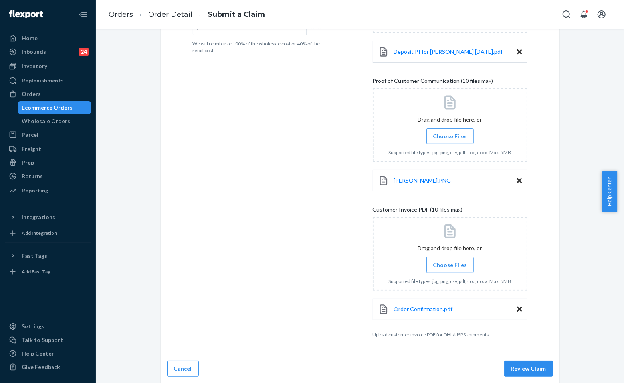
scroll to position [222, 0]
click at [528, 368] on button "Review Claim" at bounding box center [528, 369] width 49 height 16
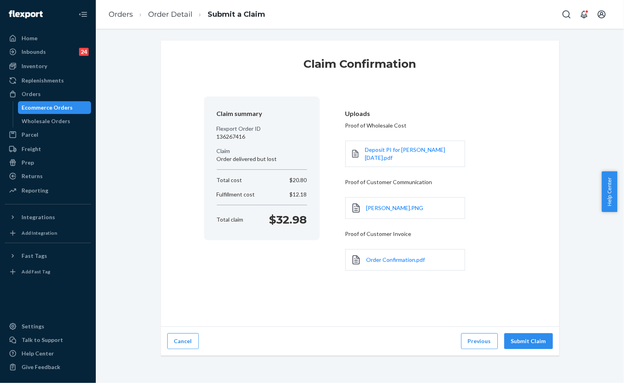
scroll to position [0, 0]
click at [521, 342] on button "Submit Claim" at bounding box center [528, 342] width 49 height 16
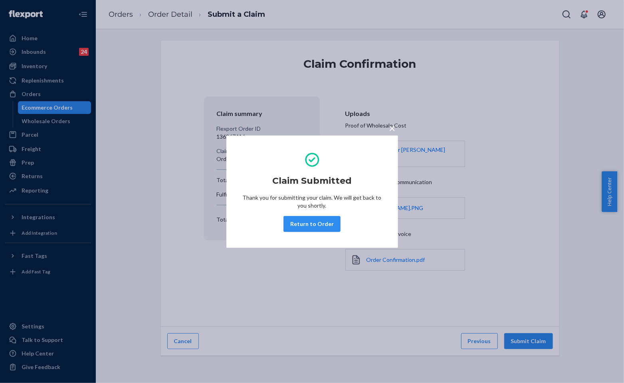
click at [314, 223] on button "Return to Order" at bounding box center [311, 224] width 57 height 16
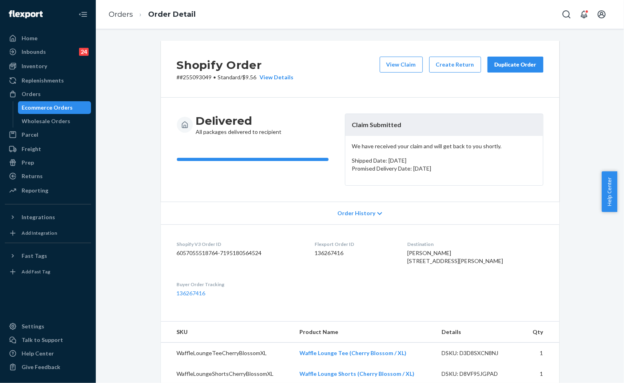
click at [377, 85] on div "Shopify Order # #255093049 • Standard / $9.56 View Details View Claim Create Re…" at bounding box center [360, 69] width 398 height 57
click at [498, 63] on div "Duplicate Order" at bounding box center [515, 65] width 42 height 8
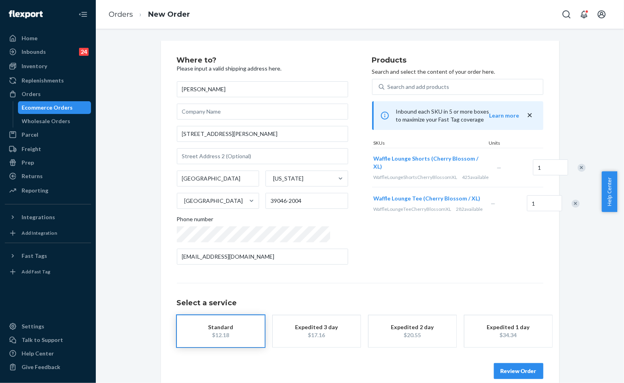
scroll to position [11, 0]
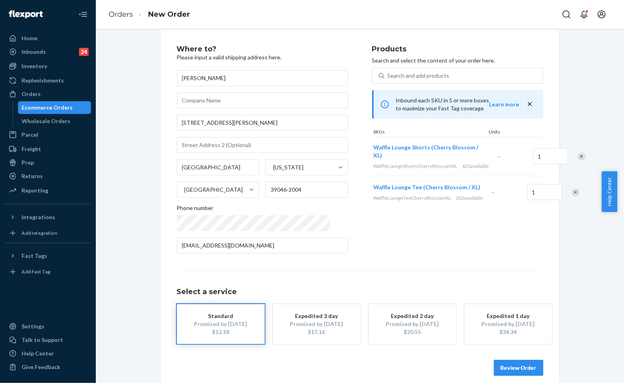
click at [512, 365] on button "Review Order" at bounding box center [518, 368] width 49 height 16
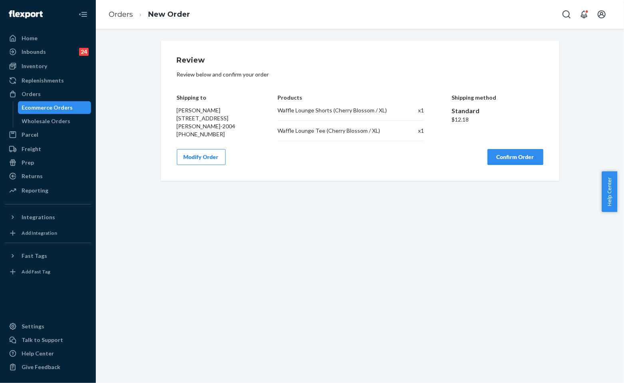
click at [536, 157] on button "Confirm Order" at bounding box center [515, 157] width 56 height 16
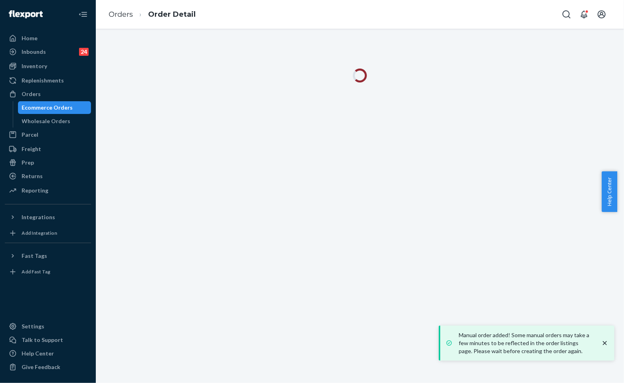
drag, startPoint x: 603, startPoint y: 340, endPoint x: 600, endPoint y: 336, distance: 4.2
click at [603, 340] on icon "close toast" at bounding box center [605, 344] width 8 height 8
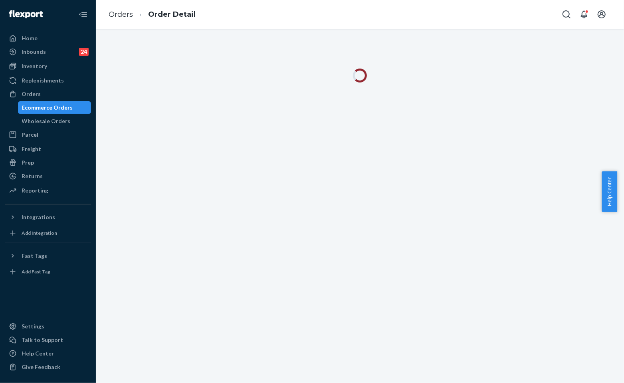
click at [586, 317] on div at bounding box center [360, 206] width 528 height 355
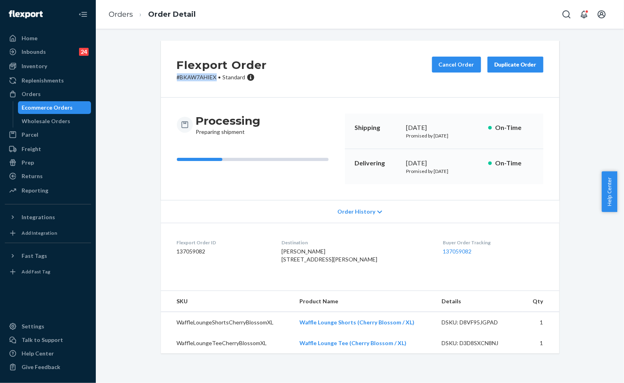
drag, startPoint x: 213, startPoint y: 77, endPoint x: 146, endPoint y: 75, distance: 66.3
click at [146, 75] on div "Flexport Order # BKAW7AHIEX • Standard Cancel Order Duplicate Order Processing …" at bounding box center [360, 202] width 516 height 323
copy p "# BKAW7AHIEX"
click at [355, 105] on div "Processing Preparing shipment Shipping [DATE] Promised by [DATE] On-Time Delive…" at bounding box center [360, 149] width 398 height 103
click at [134, 113] on div "Flexport Order # BKAW7AHIEX • Standard Cancel Order Duplicate Order Processing …" at bounding box center [360, 202] width 516 height 323
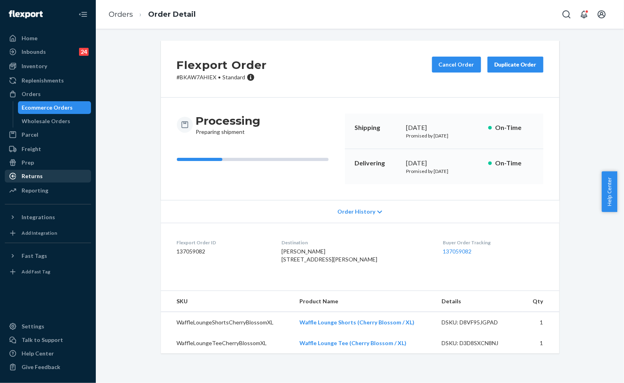
click at [35, 179] on div "Returns" at bounding box center [32, 176] width 21 height 8
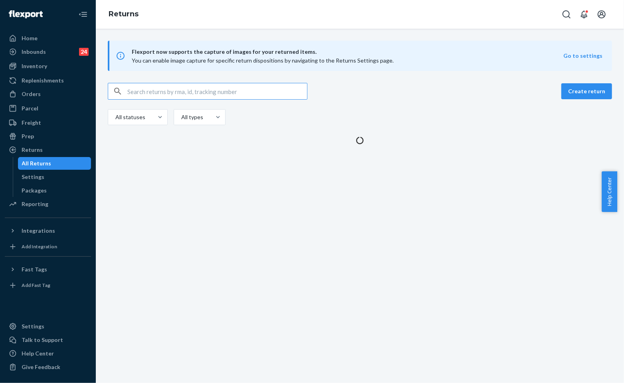
click at [201, 85] on input "text" at bounding box center [217, 91] width 180 height 16
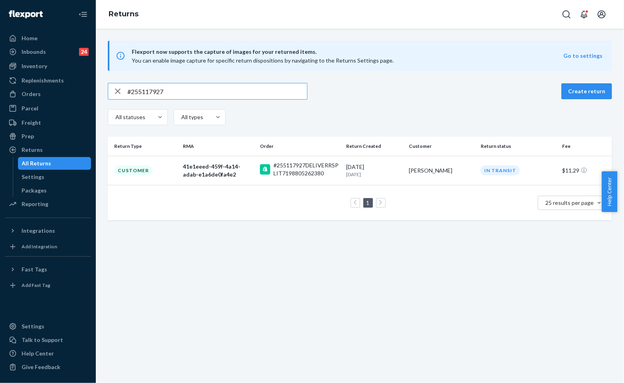
type input "#255117927"
click at [352, 162] on td "[DATE] [DATE]" at bounding box center [374, 170] width 62 height 29
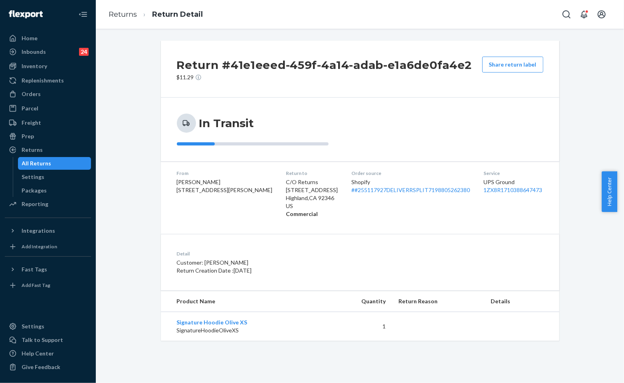
click at [313, 279] on div "Detail Customer: [PERSON_NAME] Return Creation Date : [DATE]" at bounding box center [360, 262] width 398 height 57
drag, startPoint x: 306, startPoint y: 268, endPoint x: 308, endPoint y: 262, distance: 6.3
click at [308, 267] on p "Return Creation Date : [DATE]" at bounding box center [287, 271] width 221 height 8
drag, startPoint x: 213, startPoint y: 61, endPoint x: 280, endPoint y: 67, distance: 66.5
click at [269, 62] on h2 "Return #41e1eeed-459f-4a14-adab-e1a6de0fa4e2" at bounding box center [324, 65] width 295 height 17
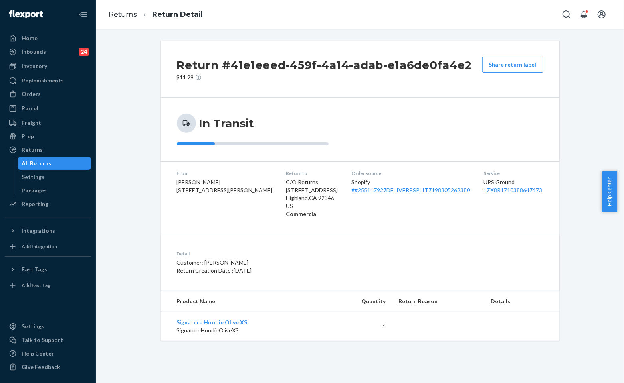
click at [286, 67] on h2 "Return #41e1eeed-459f-4a14-adab-e1a6de0fa4e2" at bounding box center [324, 65] width 295 height 17
click at [292, 78] on p "$11.29" at bounding box center [324, 77] width 295 height 8
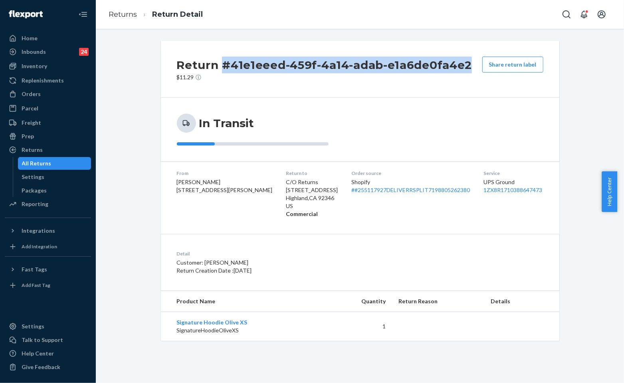
drag, startPoint x: 220, startPoint y: 61, endPoint x: 466, endPoint y: 63, distance: 245.4
click at [466, 63] on h2 "Return #41e1eeed-459f-4a14-adab-e1a6de0fa4e2" at bounding box center [324, 65] width 295 height 17
copy h2 "#41e1eeed-459f-4a14-adab-e1a6de0fa4e2"
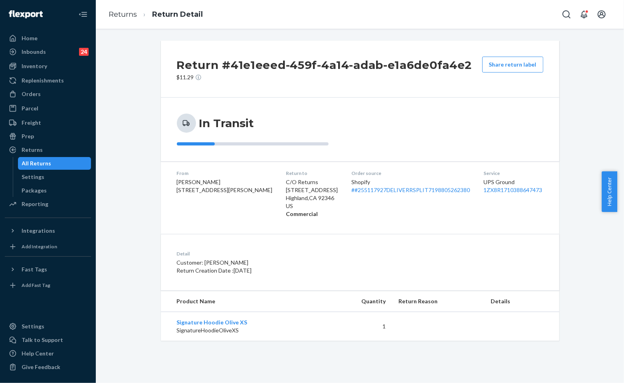
click at [379, 130] on div "In Transit" at bounding box center [360, 130] width 366 height 32
click at [377, 188] on link "# #255117927DELIVERRSPLIT7198805262380" at bounding box center [411, 190] width 119 height 7
drag, startPoint x: 255, startPoint y: 321, endPoint x: 174, endPoint y: 318, distance: 81.0
click at [174, 318] on td "Signature Hoodie Olive XS SignatureHoodieOliveXS" at bounding box center [243, 326] width 165 height 29
copy link "Signature Hoodie Olive XS"
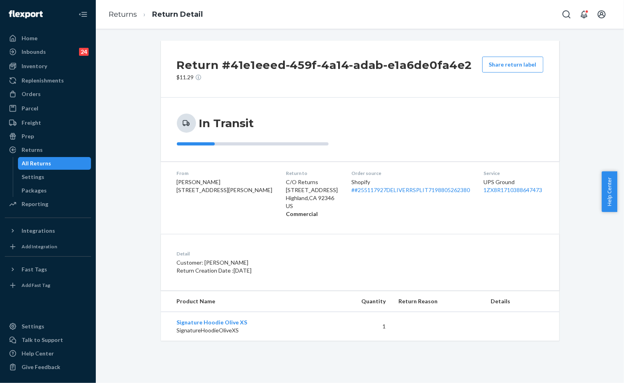
click at [396, 184] on div "Shopify # #255117927DELIVERRSPLIT7198805262380" at bounding box center [411, 186] width 119 height 16
click at [393, 188] on link "# #255117927DELIVERRSPLIT7198805262380" at bounding box center [411, 190] width 119 height 7
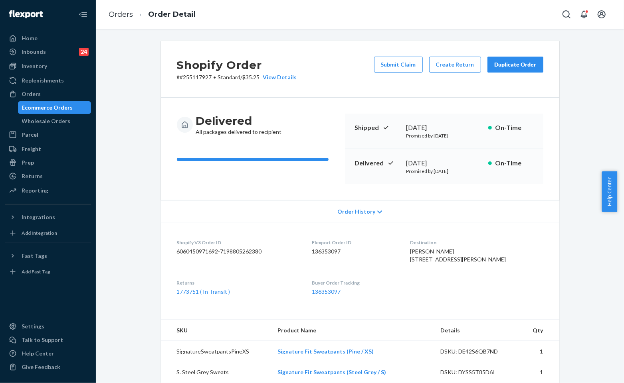
drag, startPoint x: 398, startPoint y: 61, endPoint x: 402, endPoint y: 65, distance: 5.1
click at [398, 61] on button "Submit Claim" at bounding box center [398, 65] width 49 height 16
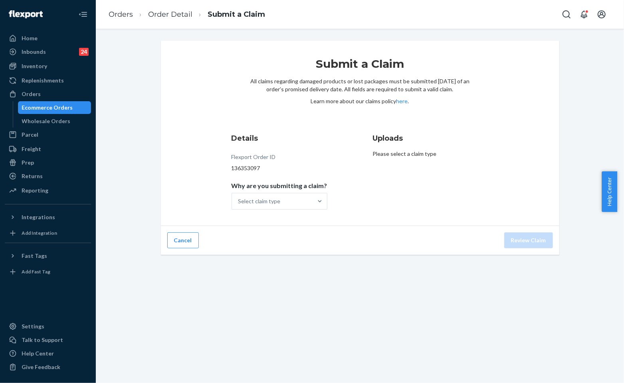
click at [342, 144] on div "Details Flexport Order ID 136353097 Why are you submitting a claim? Select clai…" at bounding box center [289, 171] width 116 height 86
click at [302, 201] on div "Select claim type" at bounding box center [272, 202] width 81 height 16
click at [239, 201] on input "Why are you submitting a claim? Select claim type" at bounding box center [238, 202] width 1 height 8
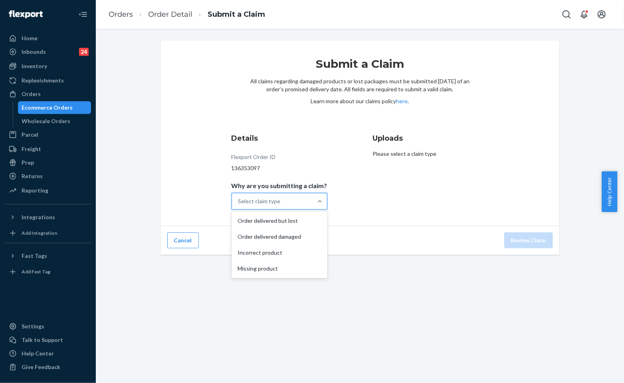
click at [172, 8] on ol "Orders Order Detail Submit a Claim" at bounding box center [186, 15] width 169 height 24
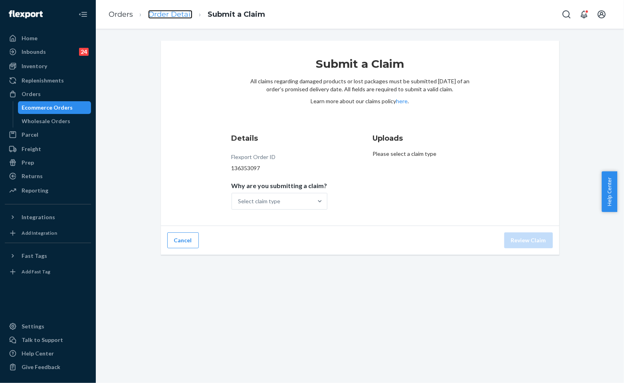
click at [178, 17] on link "Order Detail" at bounding box center [170, 14] width 44 height 9
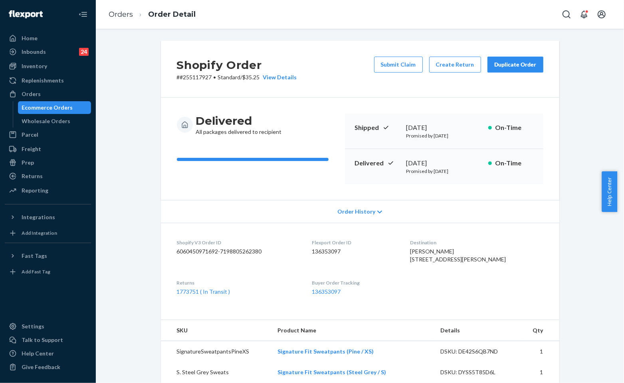
drag, startPoint x: 504, startPoint y: 61, endPoint x: 486, endPoint y: 73, distance: 21.3
click at [504, 61] on div "Duplicate Order" at bounding box center [515, 65] width 42 height 8
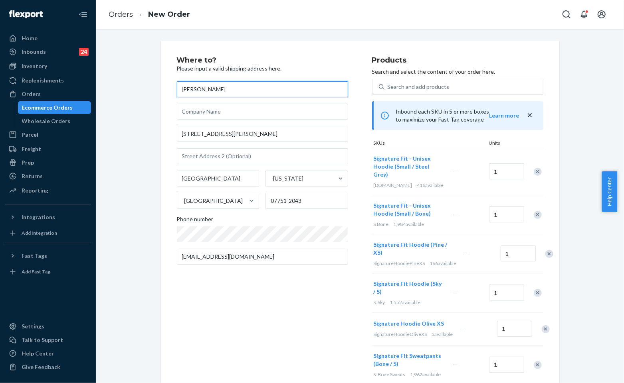
paste input "[PERSON_NAME]"
type input "[PERSON_NAME]"
click at [529, 170] on div at bounding box center [533, 171] width 20 height 21
click at [534, 168] on div "Remove Item" at bounding box center [538, 172] width 8 height 8
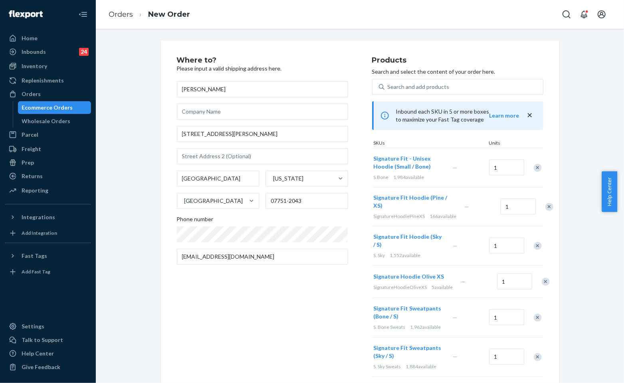
click at [533, 168] on div "Signature Fit - Unisex Hoodie (Small / Steel Grey) [DOMAIN_NAME] 416 available …" at bounding box center [457, 321] width 171 height 346
click at [534, 168] on div "Remove Item" at bounding box center [538, 168] width 8 height 8
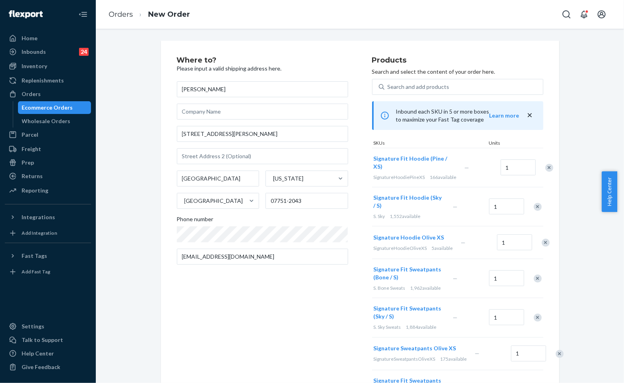
click at [533, 168] on div "Signature Fit - Unisex Hoodie (Small / Bone) S.Bone 1,984 available — 1 Signatu…" at bounding box center [457, 301] width 171 height 307
click at [545, 168] on div "Remove Item" at bounding box center [549, 168] width 8 height 8
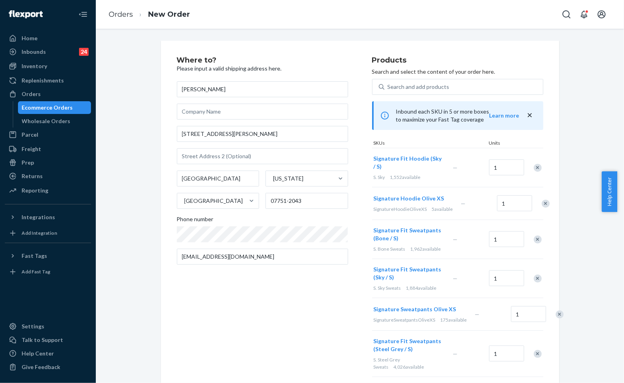
click at [534, 168] on div "Remove Item" at bounding box center [538, 168] width 8 height 8
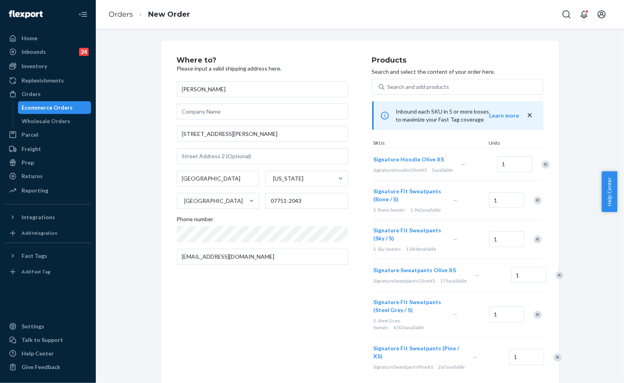
click at [534, 205] on div "Remove Item" at bounding box center [538, 201] width 8 height 8
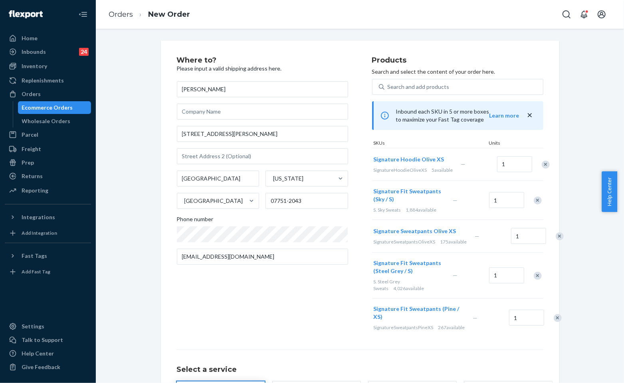
click at [532, 206] on div "Signature Fit Sweatpants (Sky / S) S. Sky Sweats 1,884 available — 1" at bounding box center [457, 200] width 171 height 39
click at [534, 205] on div "Remove Item" at bounding box center [538, 201] width 8 height 8
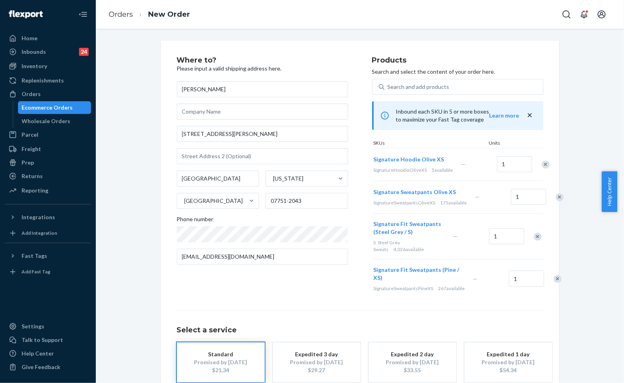
click at [532, 206] on div "Signature Hoodie Olive XS SignatureHoodieOliveXS 5 available — 1 Signature Fit …" at bounding box center [457, 223] width 171 height 150
click at [555, 202] on div "Remove Item" at bounding box center [559, 198] width 8 height 8
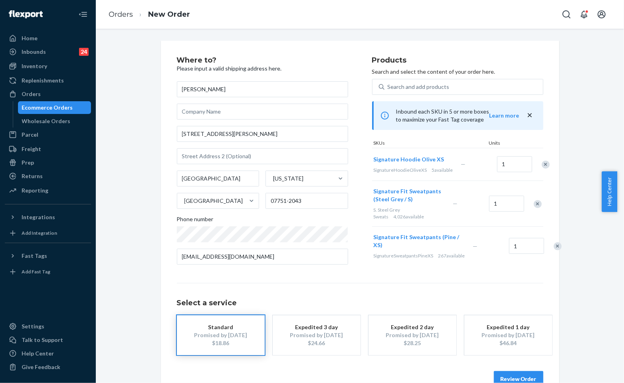
click at [532, 206] on div "Signature Fit Sweatpants (Steel Grey / S) S. Steel Grey Sweats 4,026 available …" at bounding box center [457, 204] width 171 height 46
click at [534, 206] on div "Remove Item" at bounding box center [538, 204] width 8 height 8
click at [553, 205] on div "Remove Item" at bounding box center [557, 201] width 8 height 8
drag, startPoint x: 453, startPoint y: 217, endPoint x: 441, endPoint y: 212, distance: 13.2
click at [452, 217] on div "Products Search and select the content of your order here. Search and add produ…" at bounding box center [457, 164] width 171 height 215
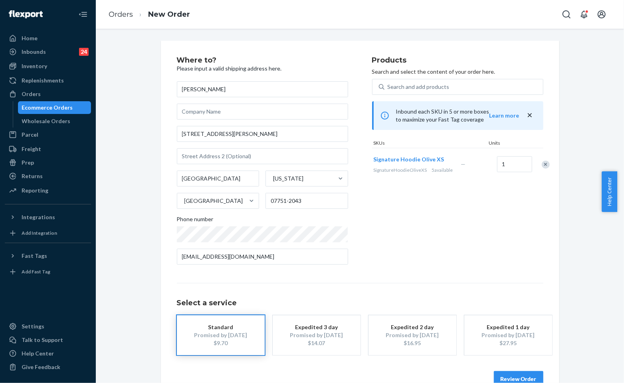
click at [525, 379] on button "Review Order" at bounding box center [518, 380] width 49 height 16
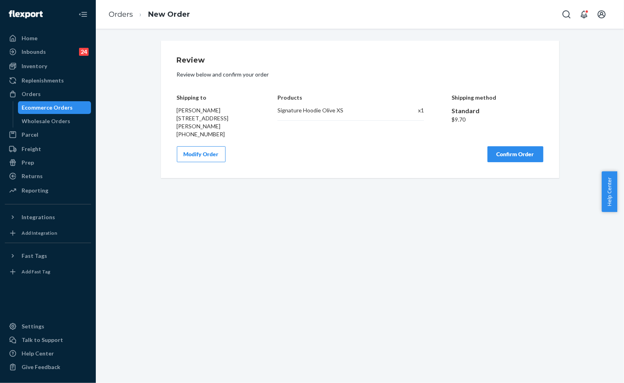
click at [492, 154] on button "Confirm Order" at bounding box center [515, 154] width 56 height 16
click at [374, 163] on div "Review Review below and confirm your order Shipping to [PERSON_NAME] [STREET_AD…" at bounding box center [360, 110] width 398 height 138
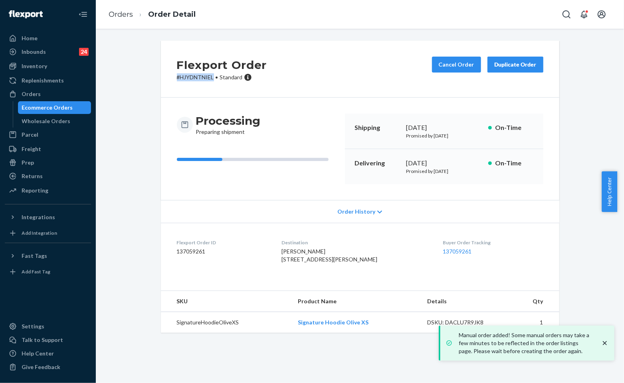
drag, startPoint x: 210, startPoint y: 77, endPoint x: 158, endPoint y: 75, distance: 52.7
click at [161, 75] on div "Flexport Order # HJYDNTNIEL • Standard Cancel Order Duplicate Order" at bounding box center [360, 69] width 398 height 57
copy p "# HJYDNTNIEL"
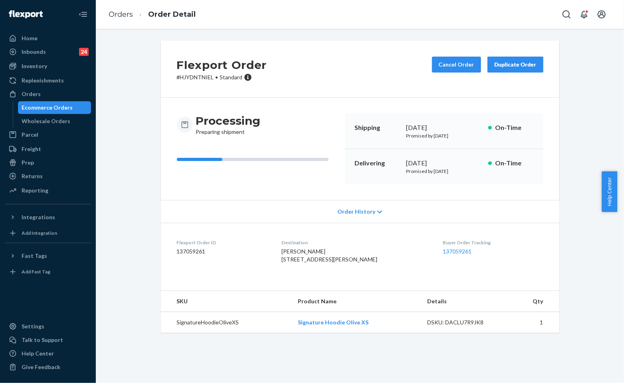
click at [326, 82] on div "Flexport Order # HJYDNTNIEL • Standard Cancel Order Duplicate Order" at bounding box center [360, 69] width 398 height 57
click at [441, 372] on div "Flexport Order # HJYDNTNIEL • Standard Cancel Order Duplicate Order Processing …" at bounding box center [360, 206] width 528 height 355
click at [155, 85] on div "Flexport Order # HJYDNTNIEL • Standard Cancel Order Duplicate Order Processing …" at bounding box center [360, 187] width 410 height 293
